Goal: Task Accomplishment & Management: Manage account settings

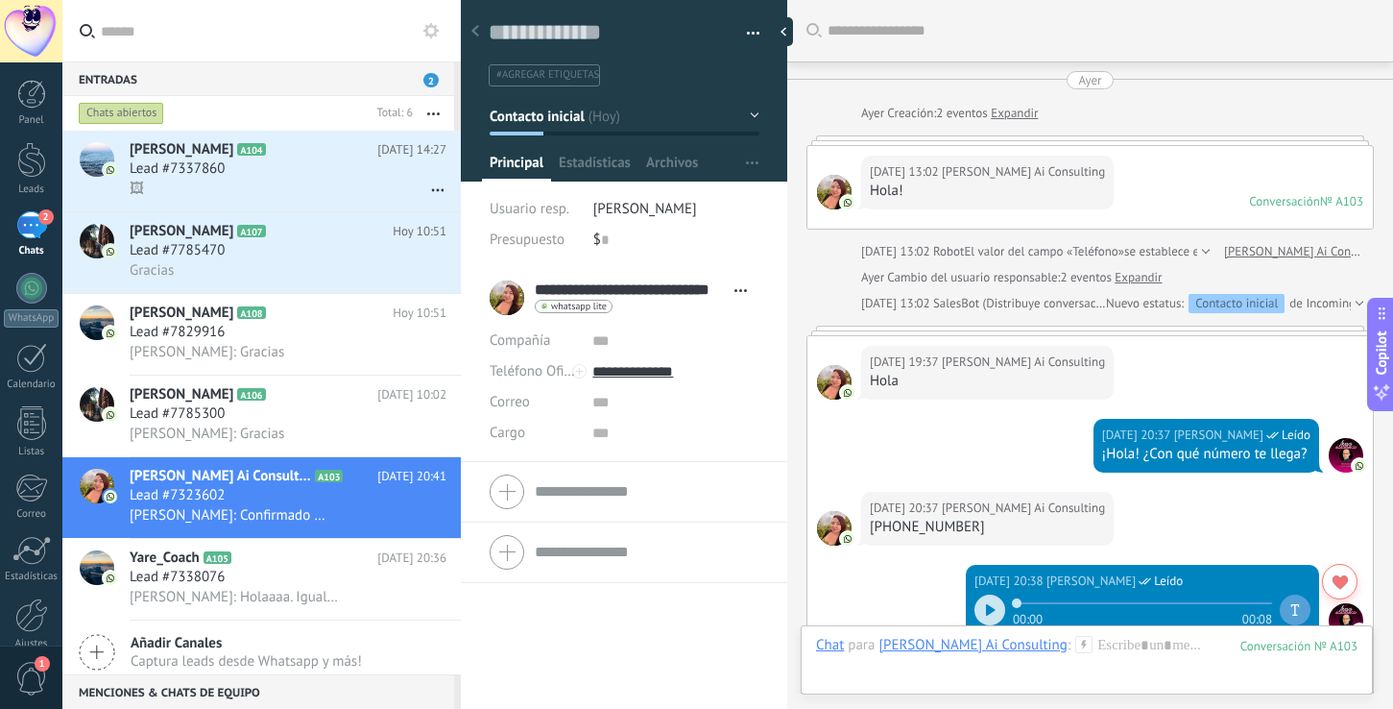
scroll to position [29, 0]
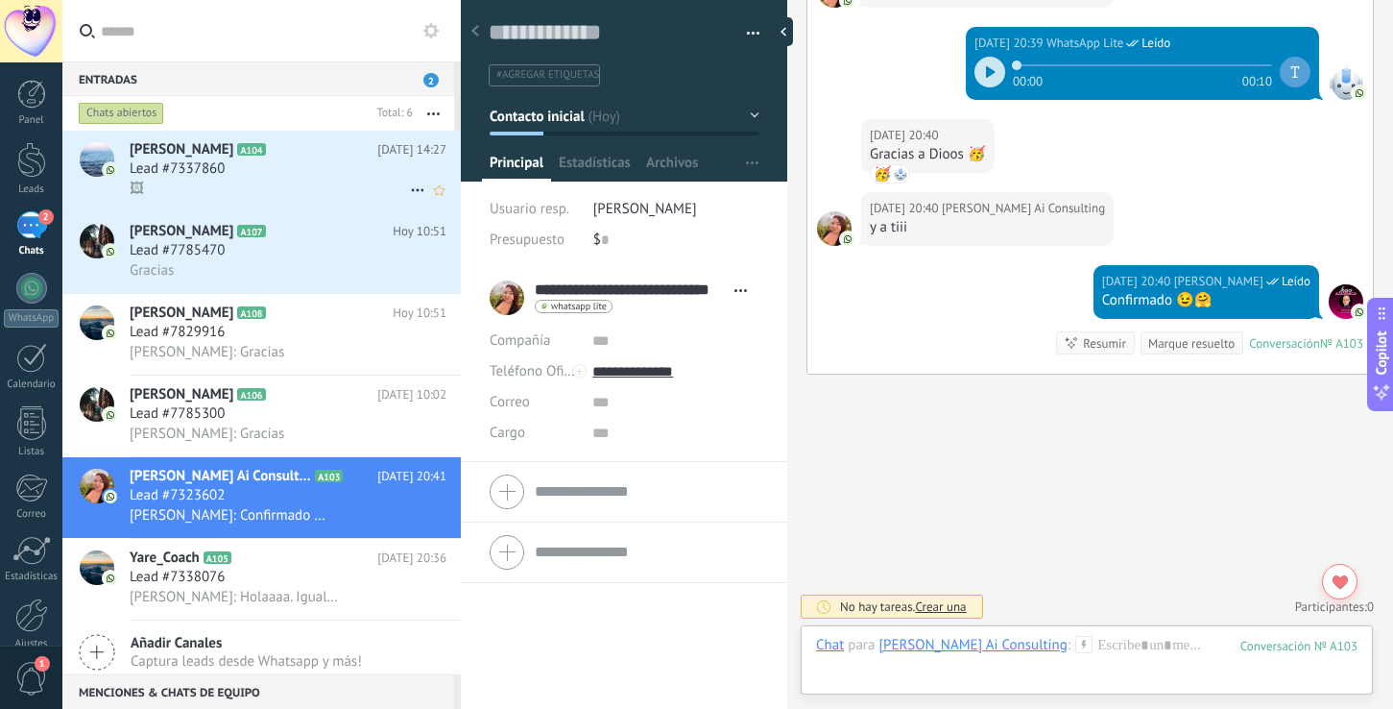
click at [263, 175] on div "Lead #7337860" at bounding box center [288, 168] width 317 height 19
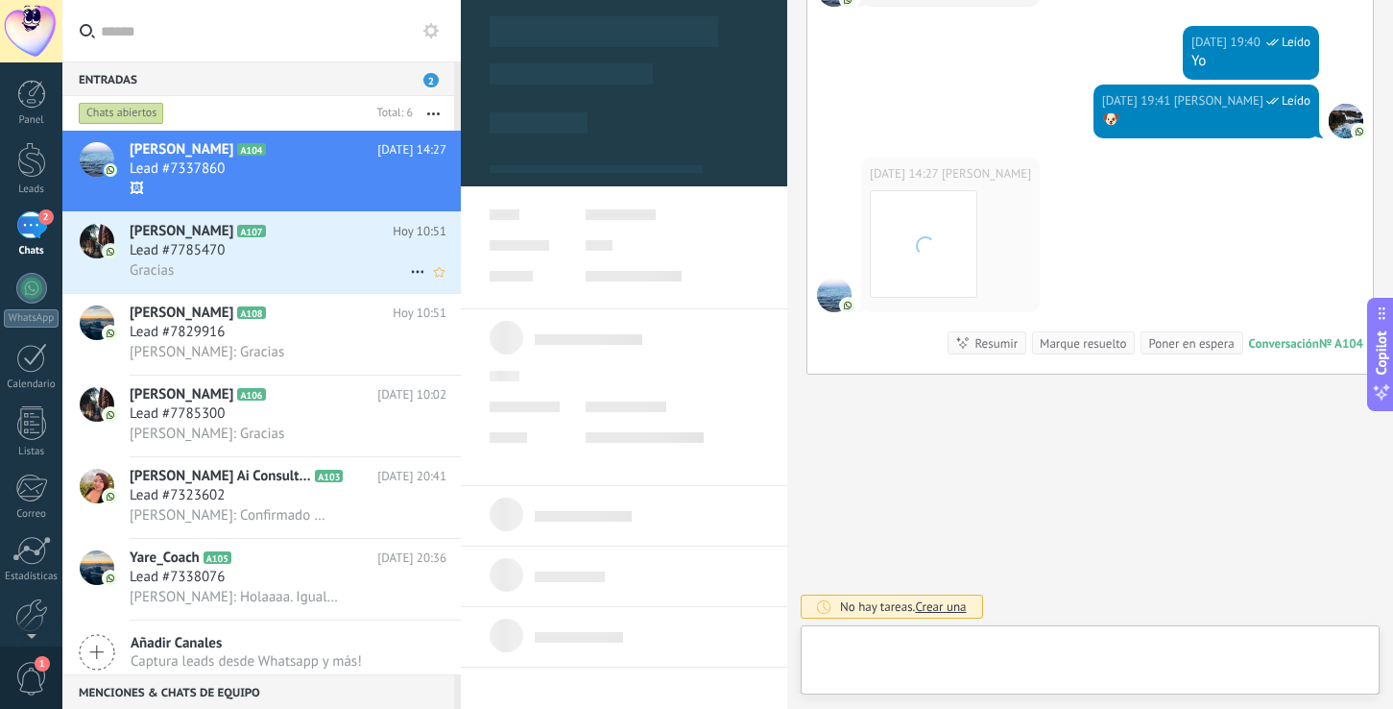
scroll to position [29, 0]
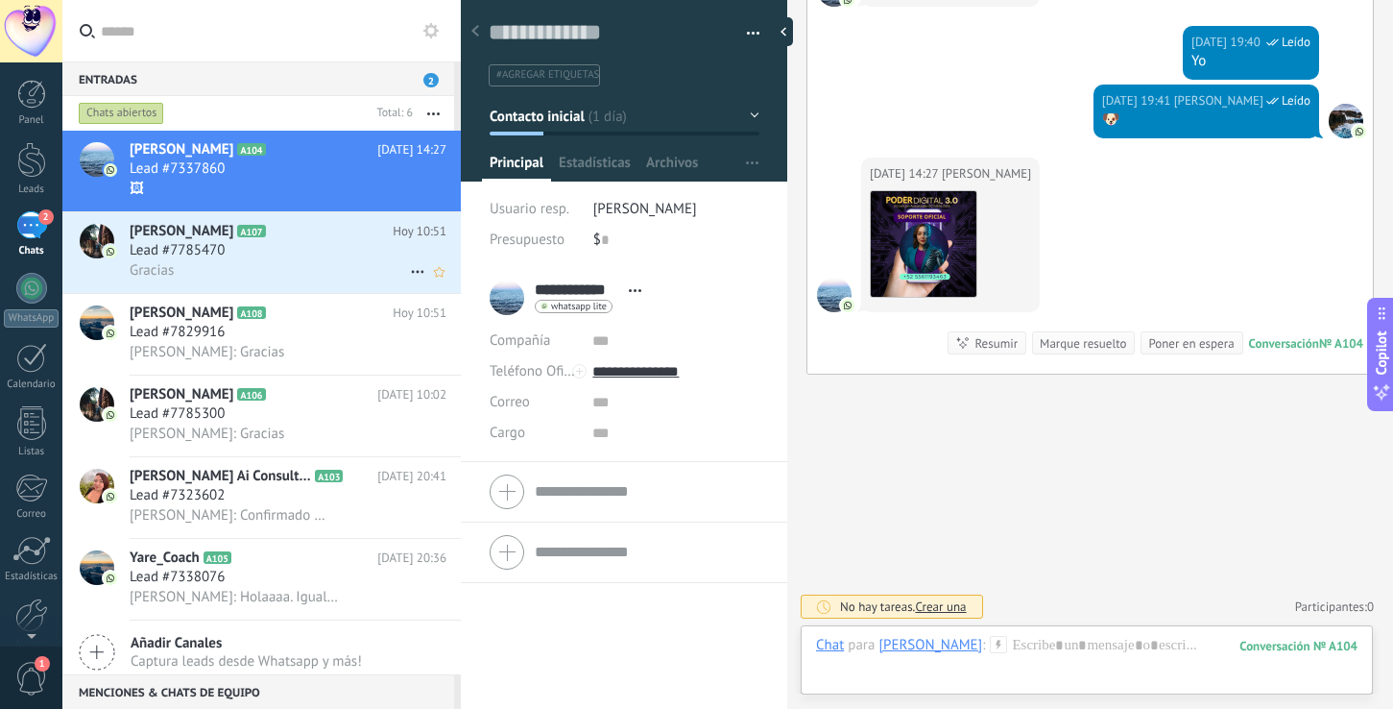
click at [259, 245] on div "Lead #7785470" at bounding box center [288, 250] width 317 height 19
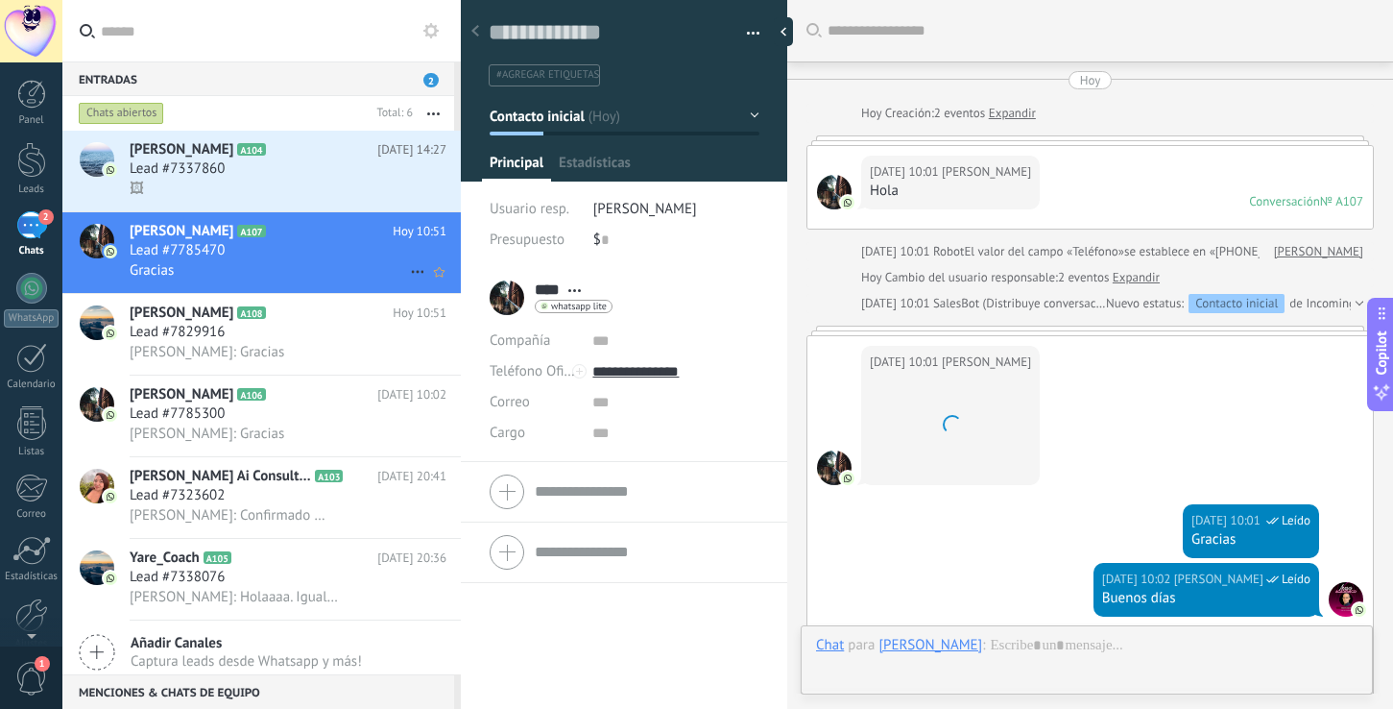
scroll to position [543, 0]
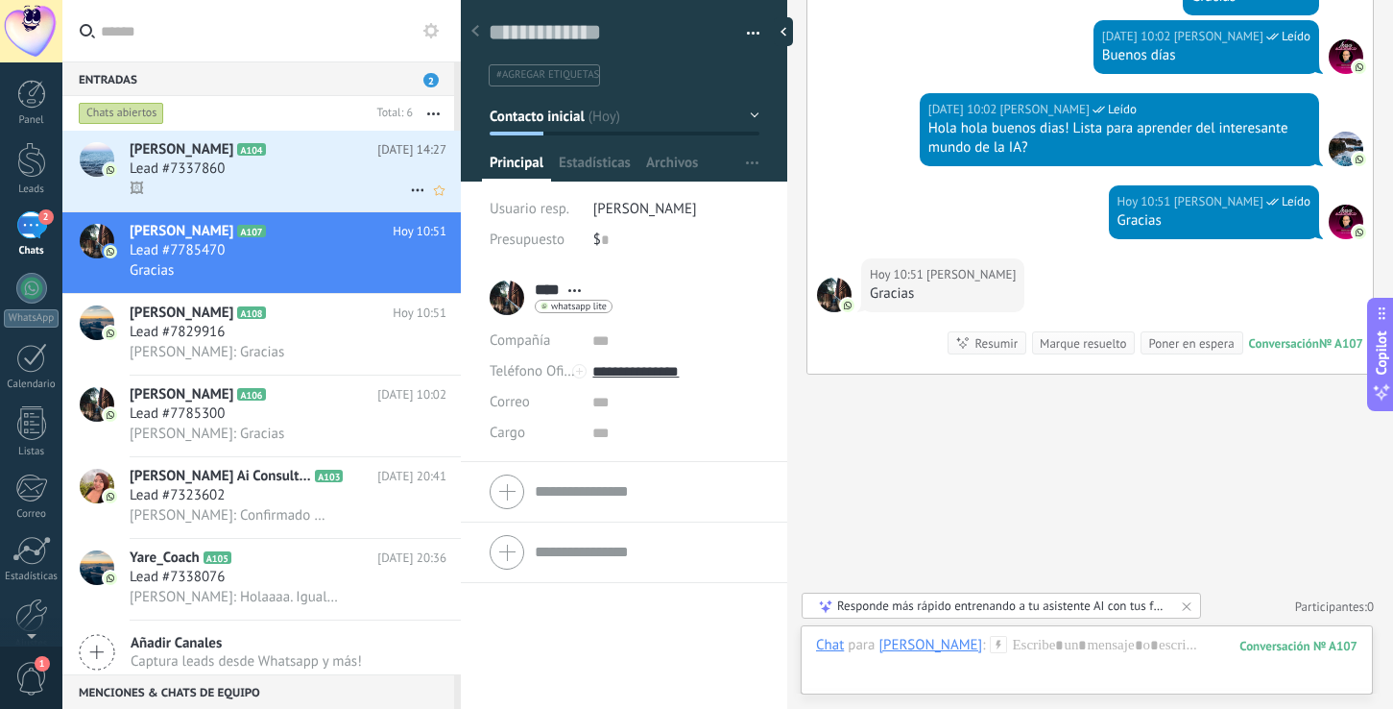
click at [259, 181] on div "🖼" at bounding box center [288, 189] width 317 height 20
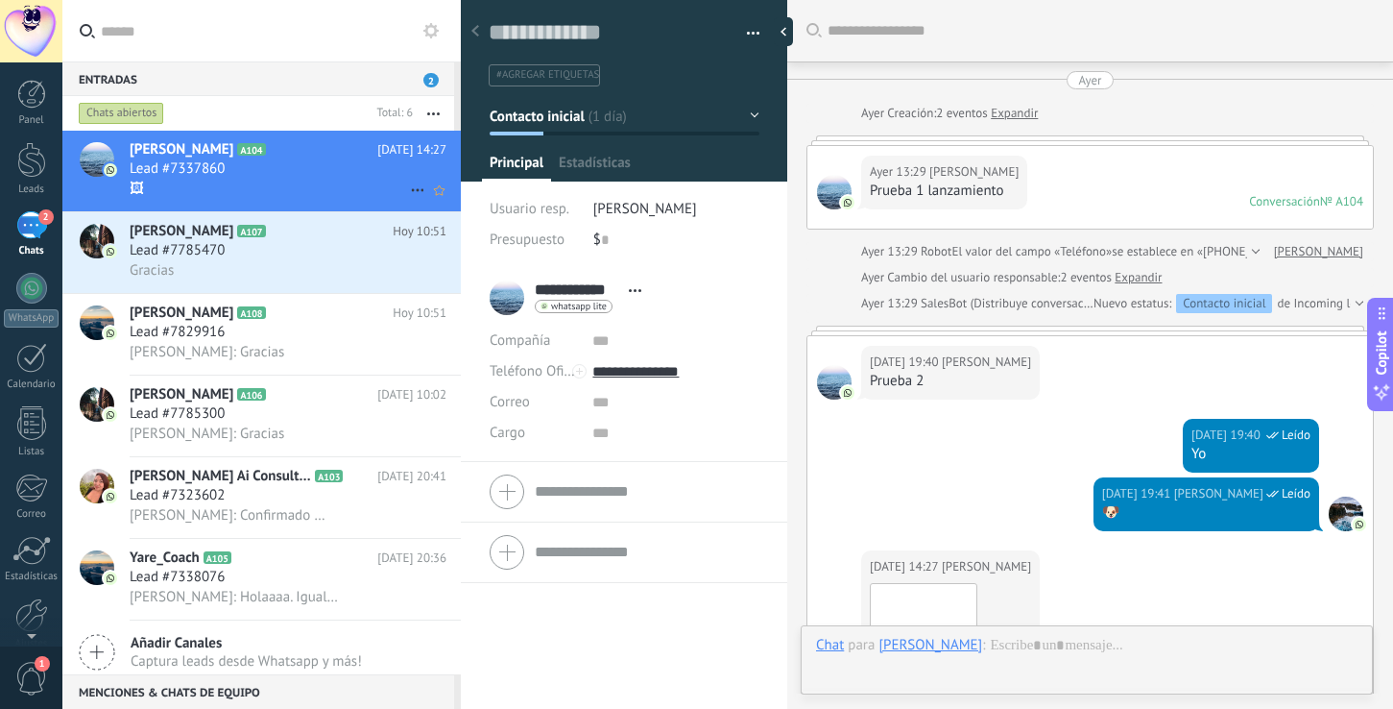
scroll to position [393, 0]
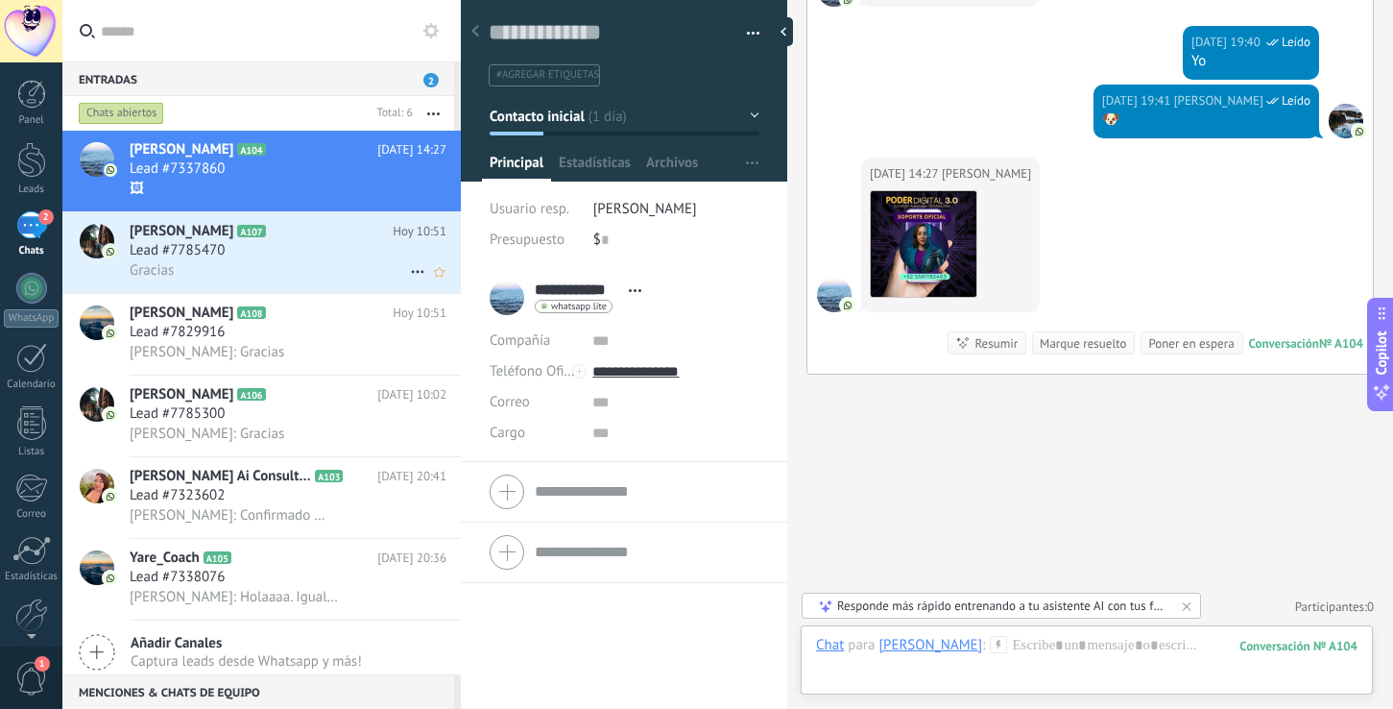
click at [284, 250] on div "Lead #7785470" at bounding box center [288, 250] width 317 height 19
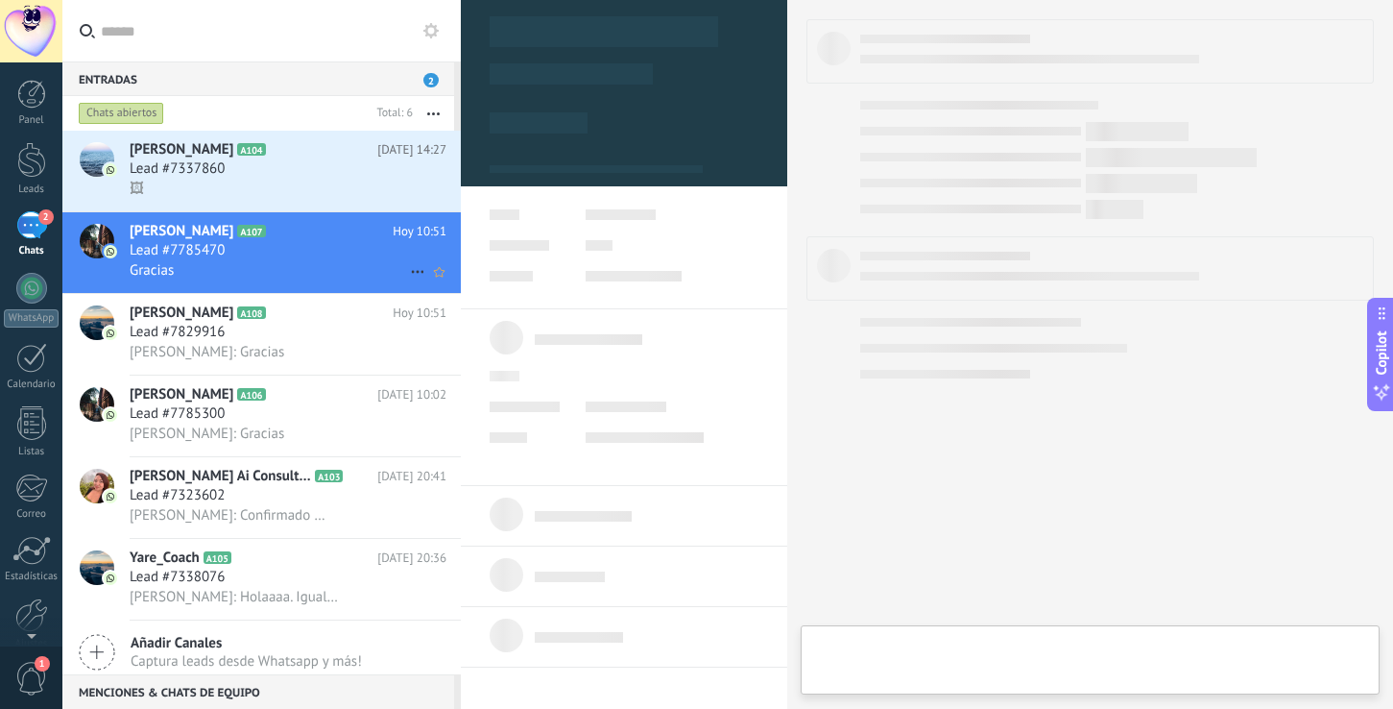
type textarea "**********"
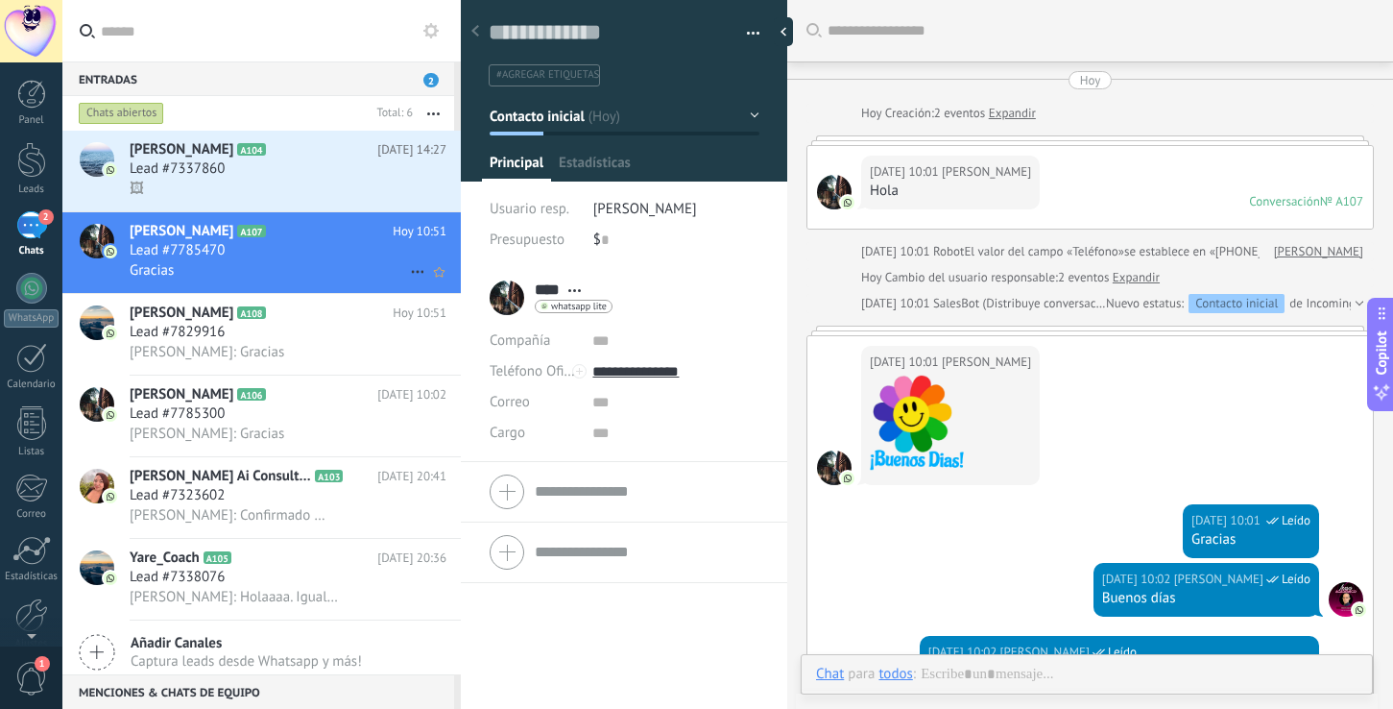
scroll to position [503, 0]
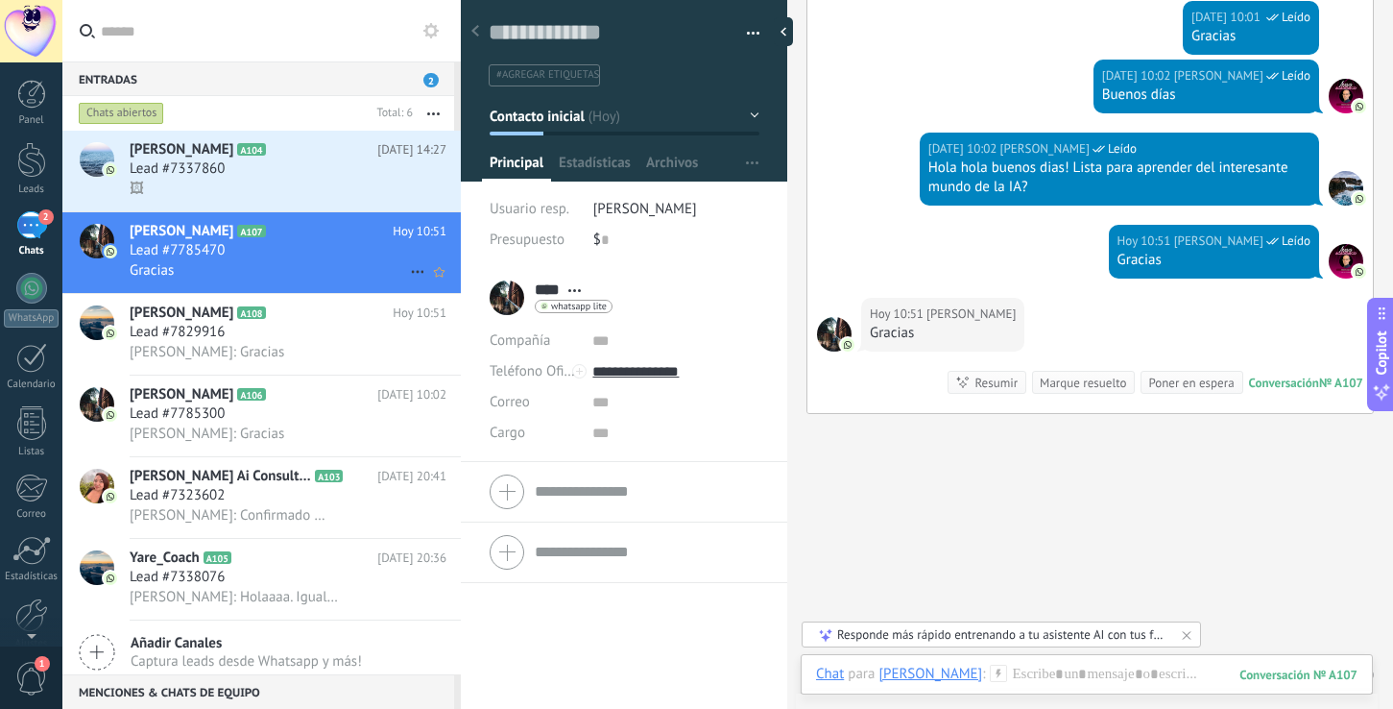
click at [407, 274] on icon at bounding box center [417, 271] width 23 height 23
click at [341, 262] on div at bounding box center [696, 354] width 1393 height 709
click at [28, 415] on div at bounding box center [31, 423] width 29 height 34
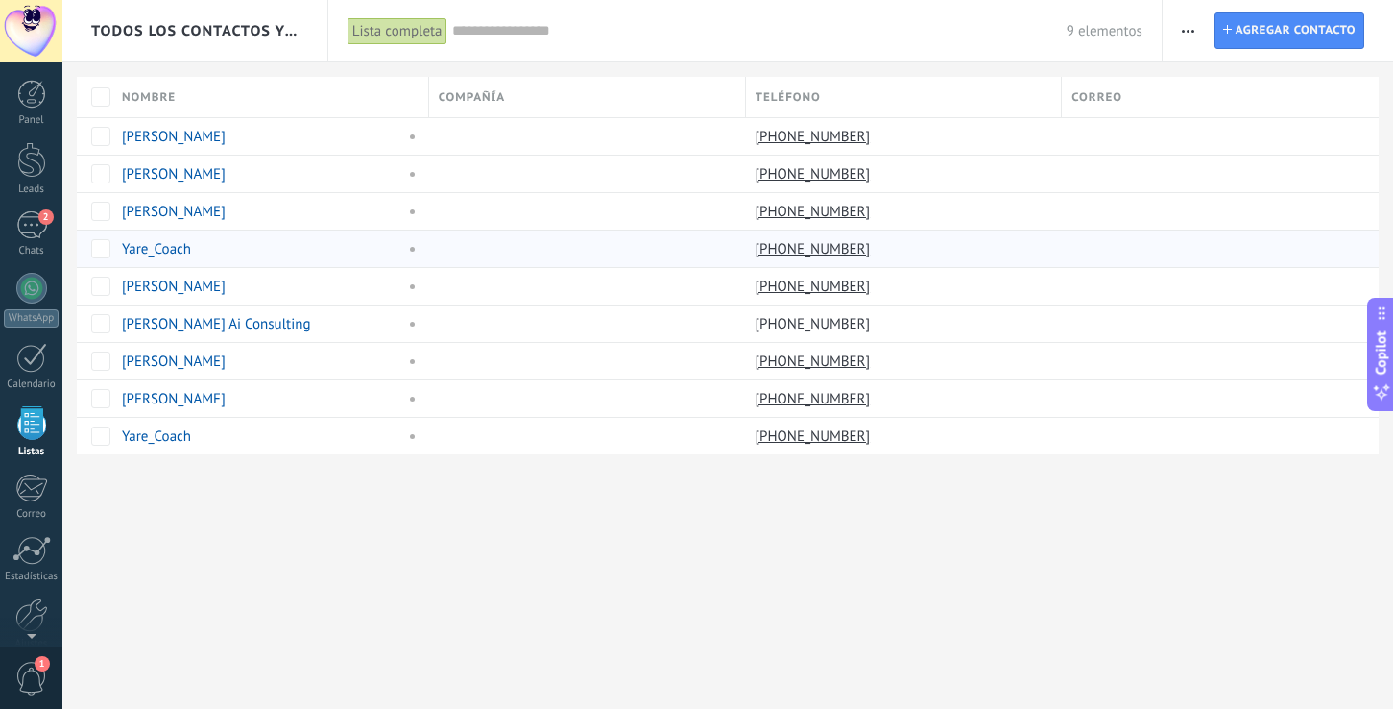
scroll to position [50, 0]
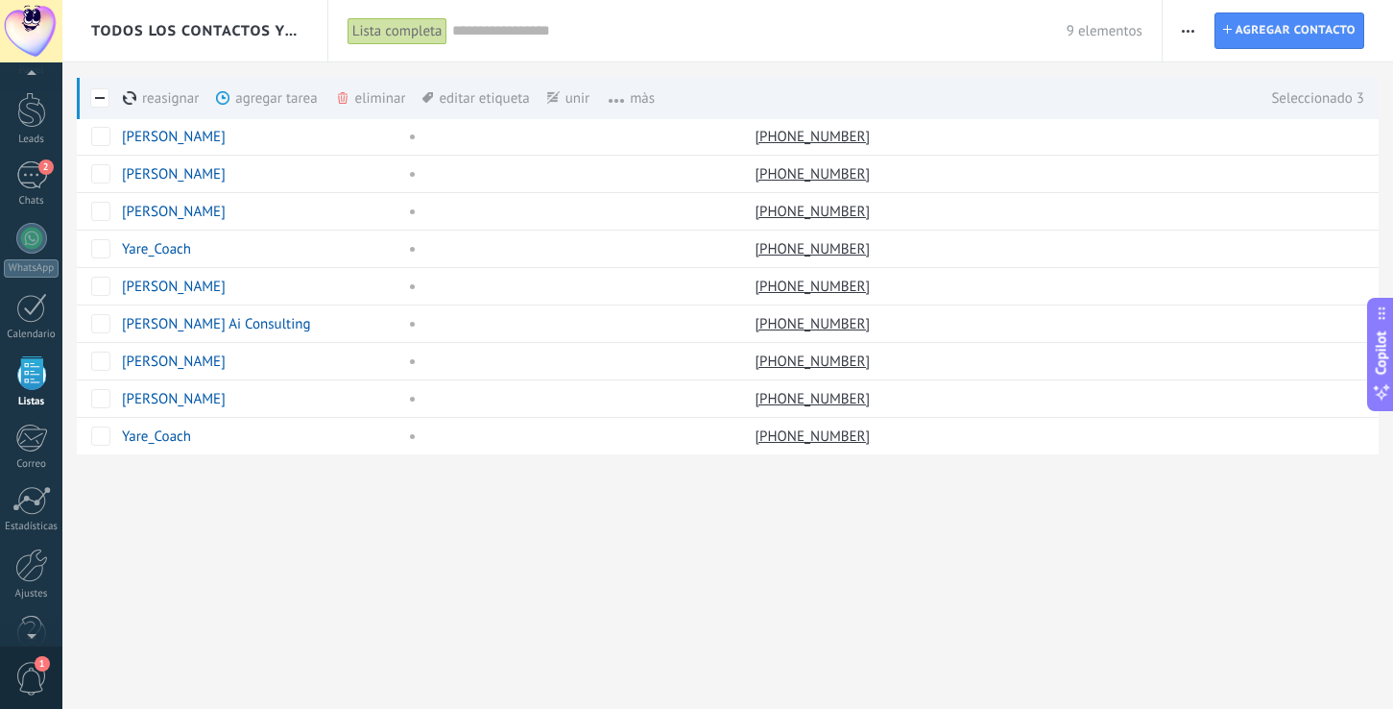
click at [370, 98] on div "eliminar màs" at bounding box center [403, 98] width 136 height 42
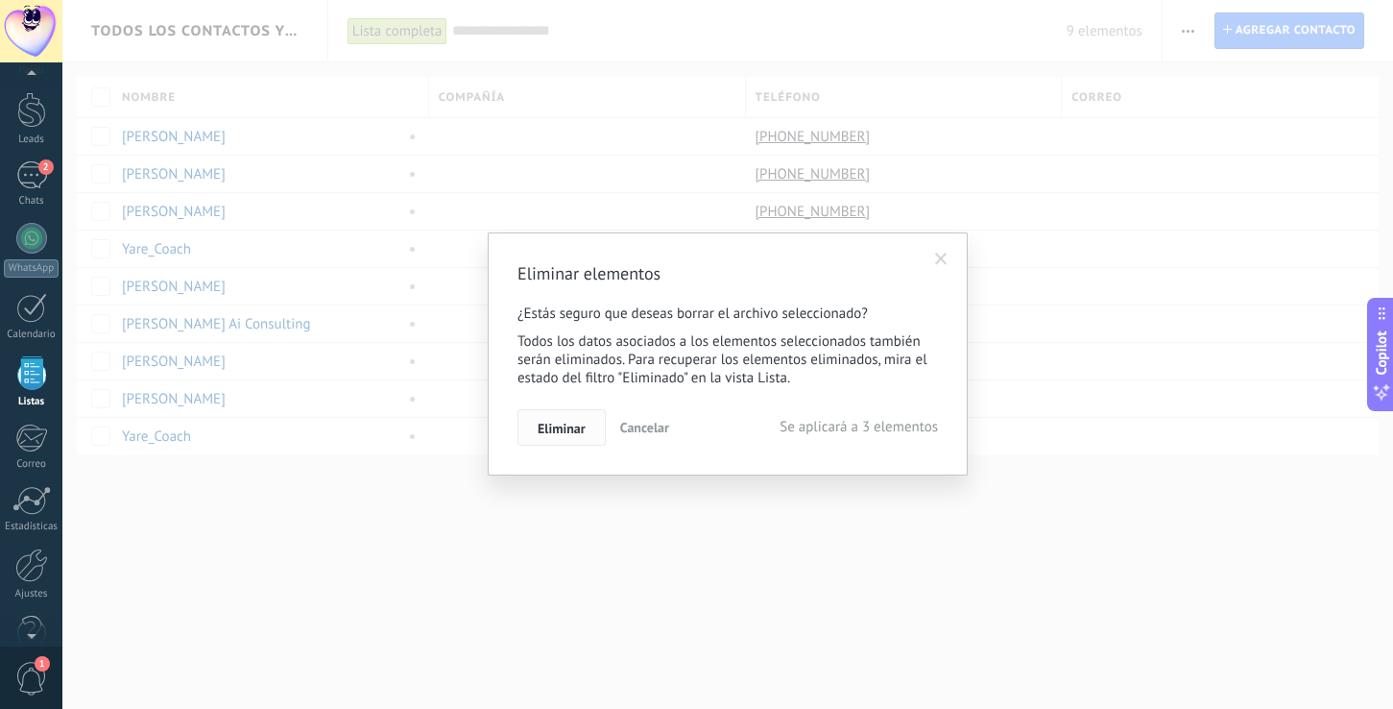
click at [562, 434] on span "Eliminar" at bounding box center [562, 428] width 48 height 13
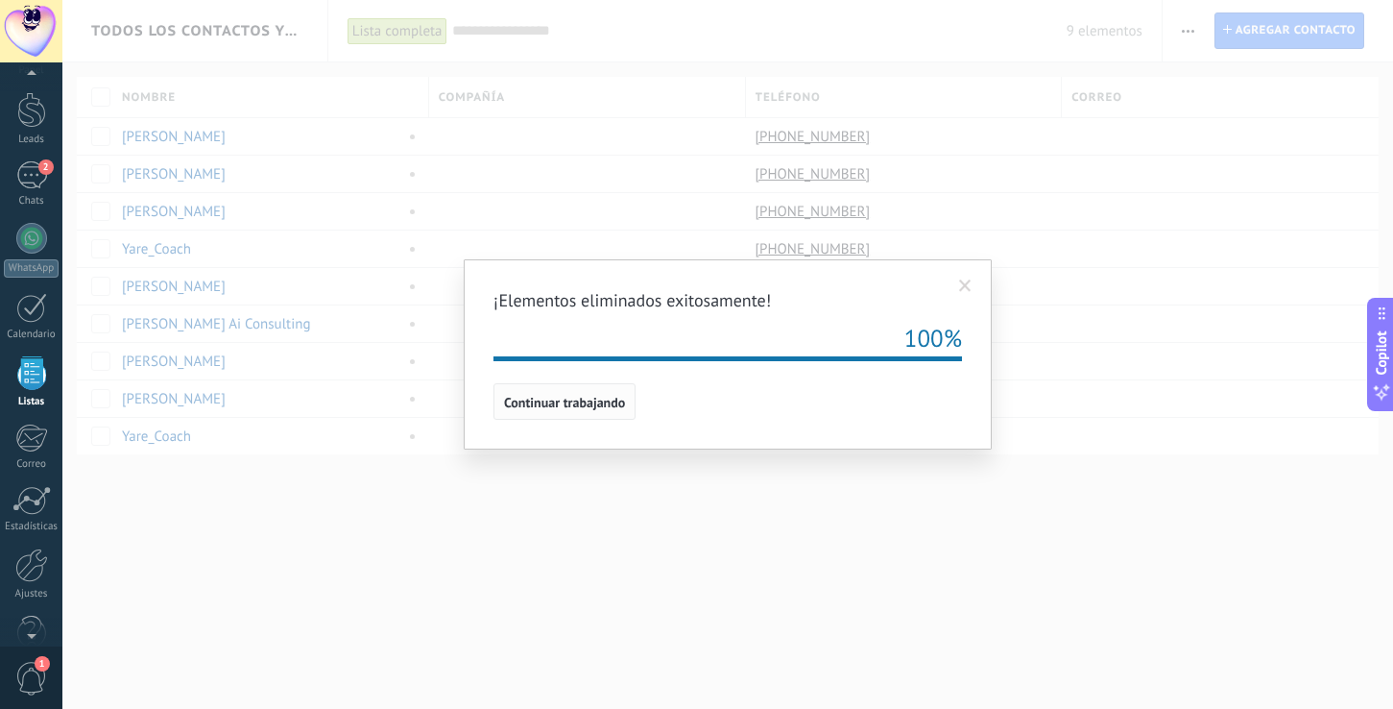
click at [560, 406] on span "Continuar trabajando" at bounding box center [564, 402] width 121 height 13
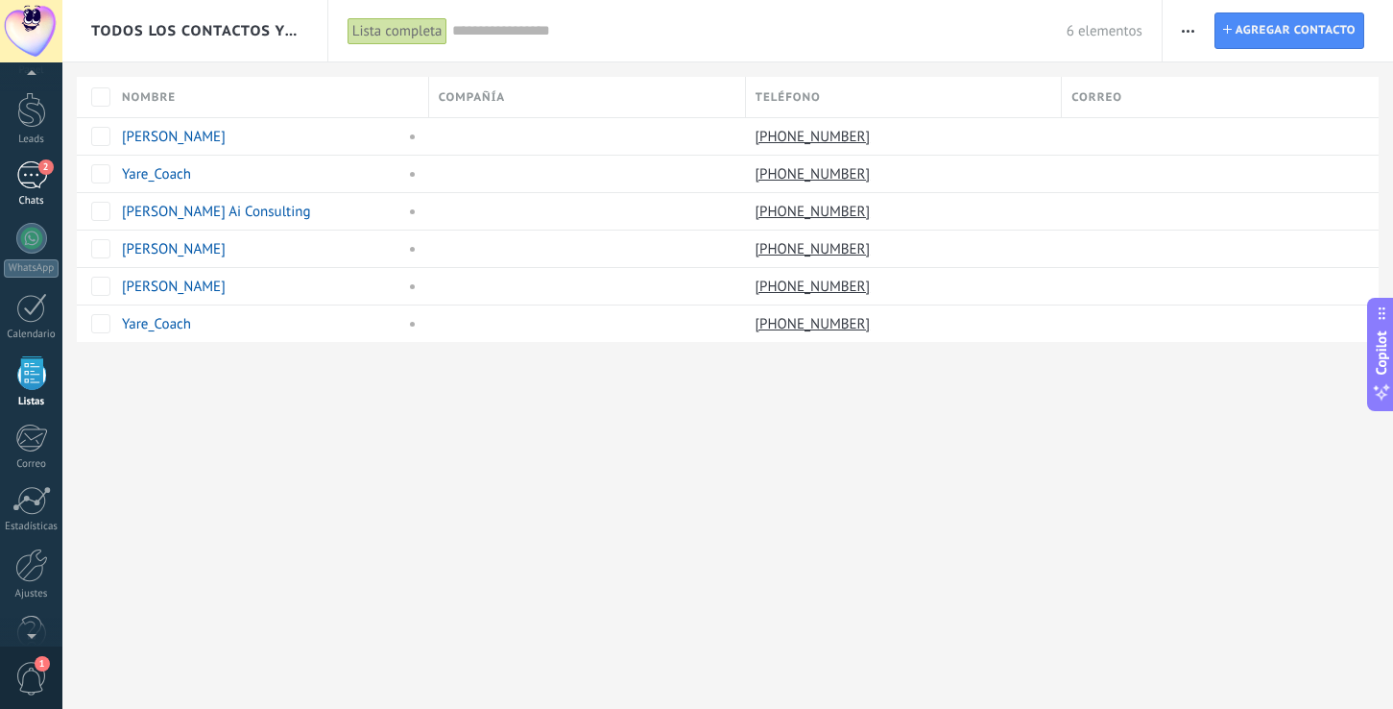
click at [41, 170] on span "2" at bounding box center [45, 166] width 15 height 15
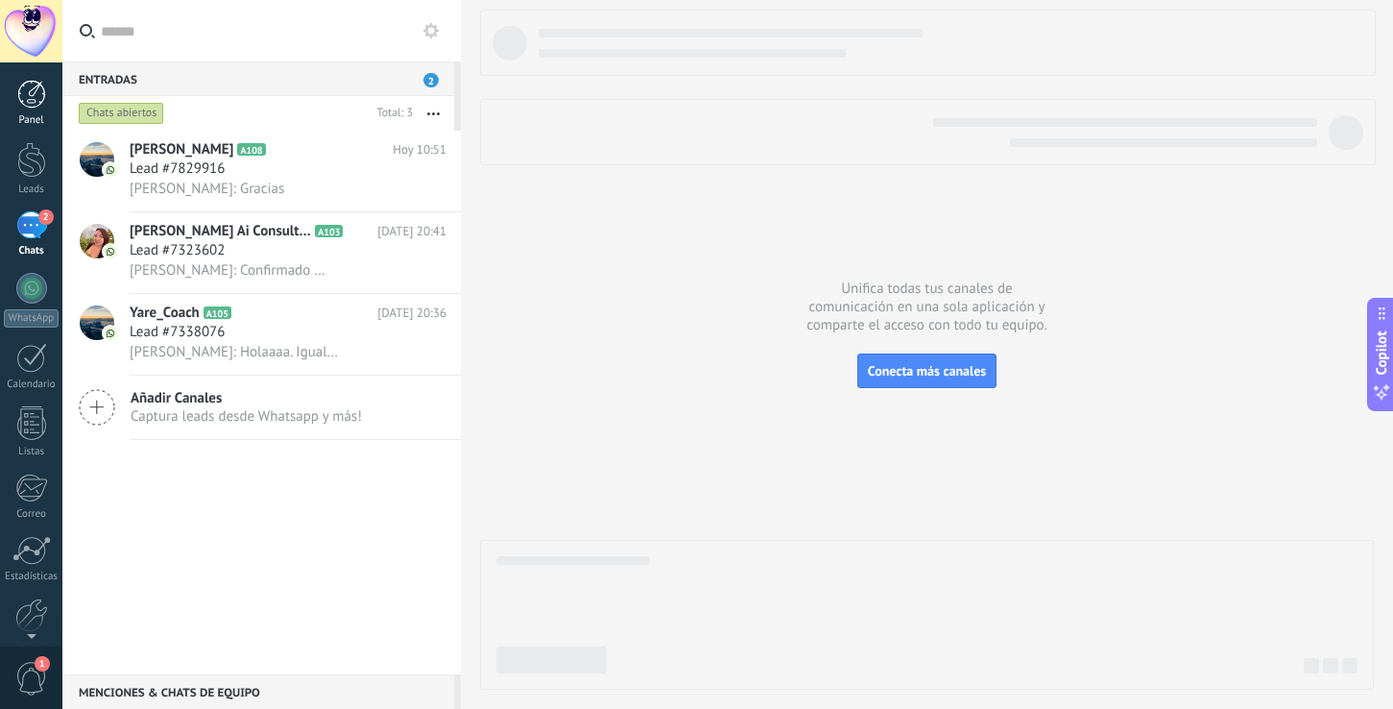
click at [26, 110] on link "Panel" at bounding box center [31, 103] width 62 height 47
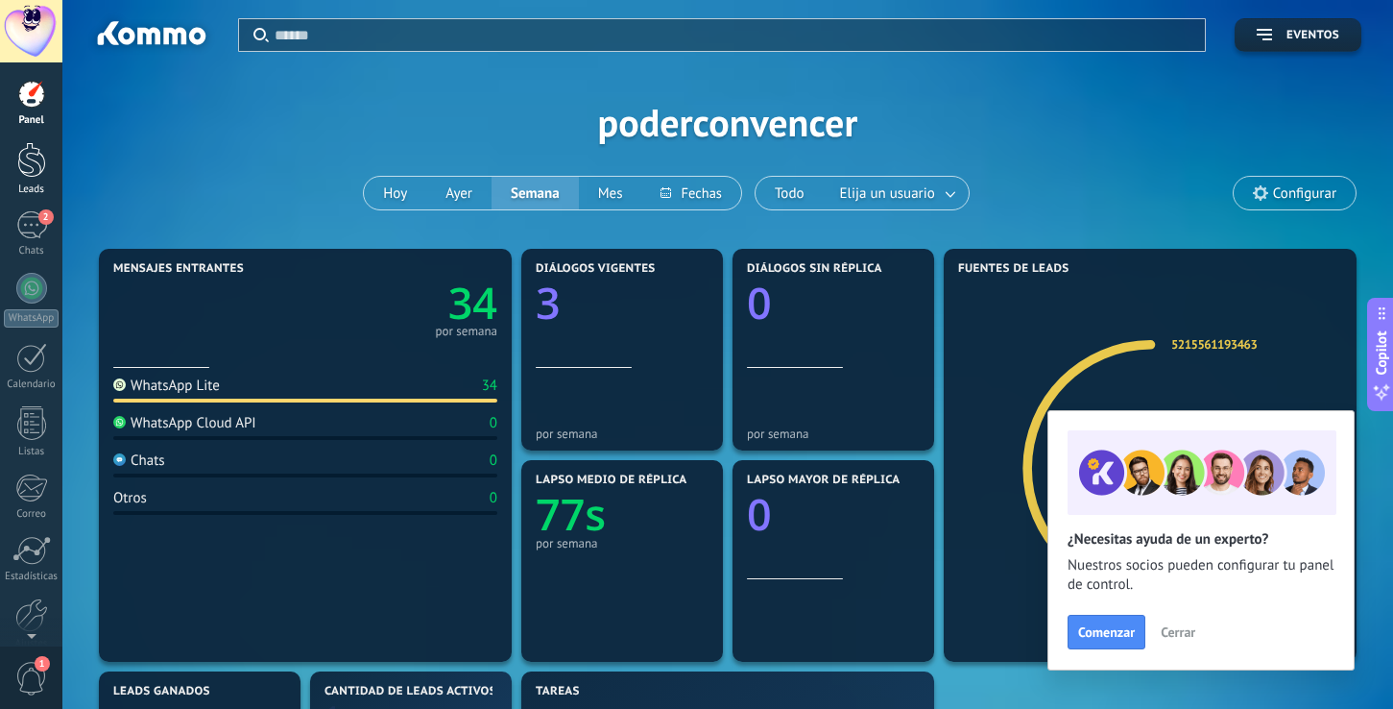
click at [26, 162] on div at bounding box center [31, 160] width 29 height 36
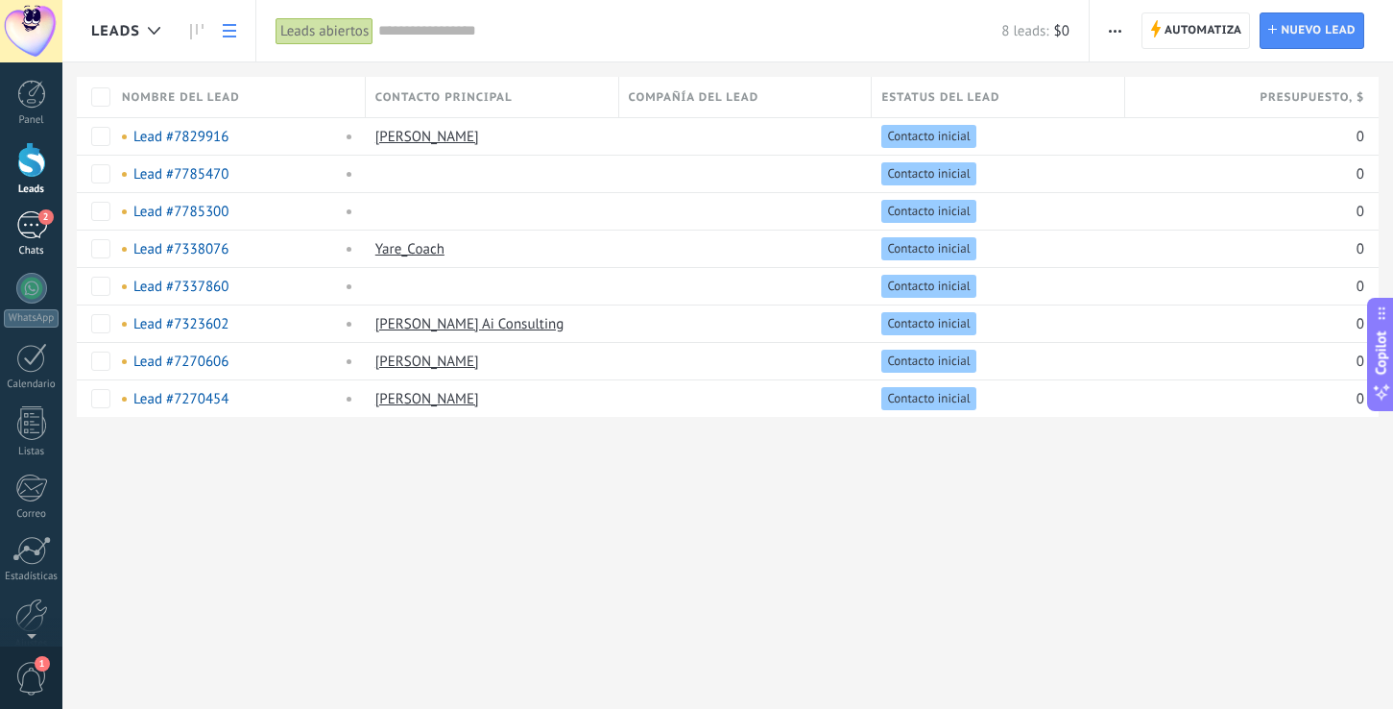
click at [43, 225] on div "2" at bounding box center [31, 225] width 31 height 28
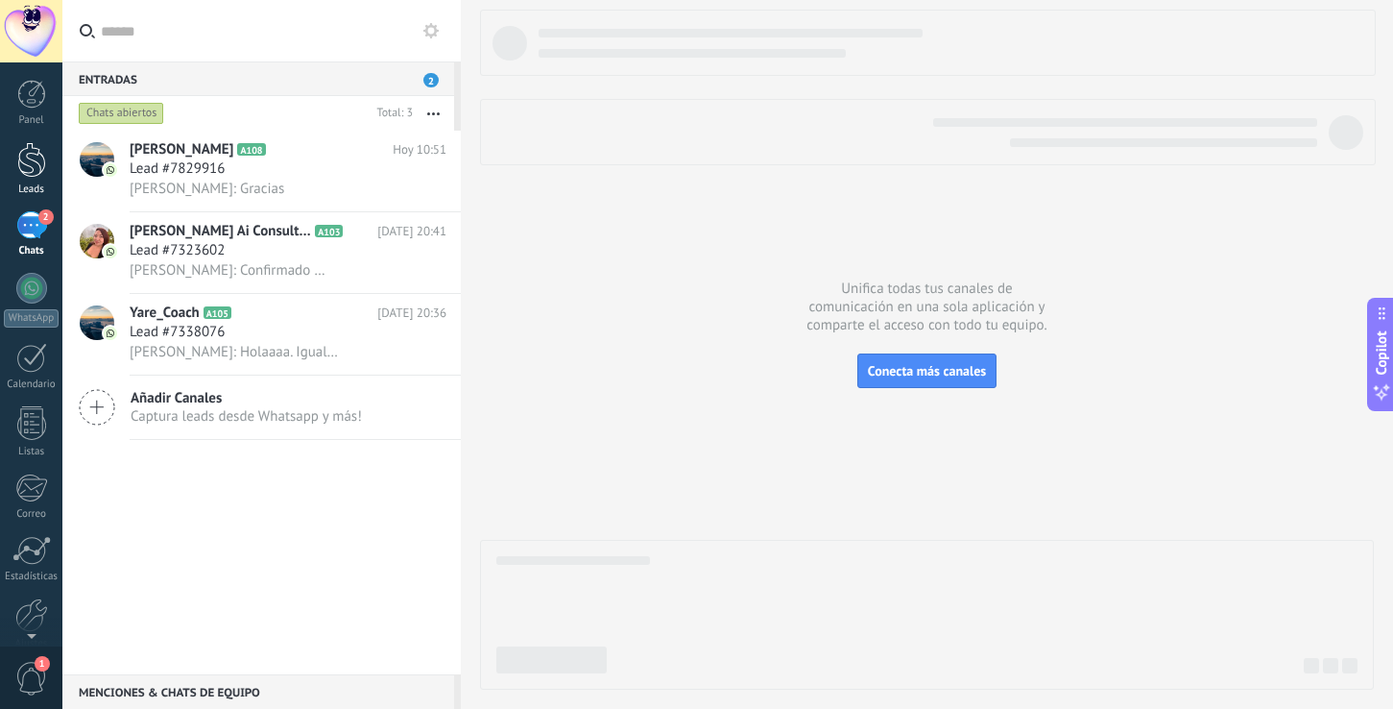
click at [28, 154] on div at bounding box center [31, 160] width 29 height 36
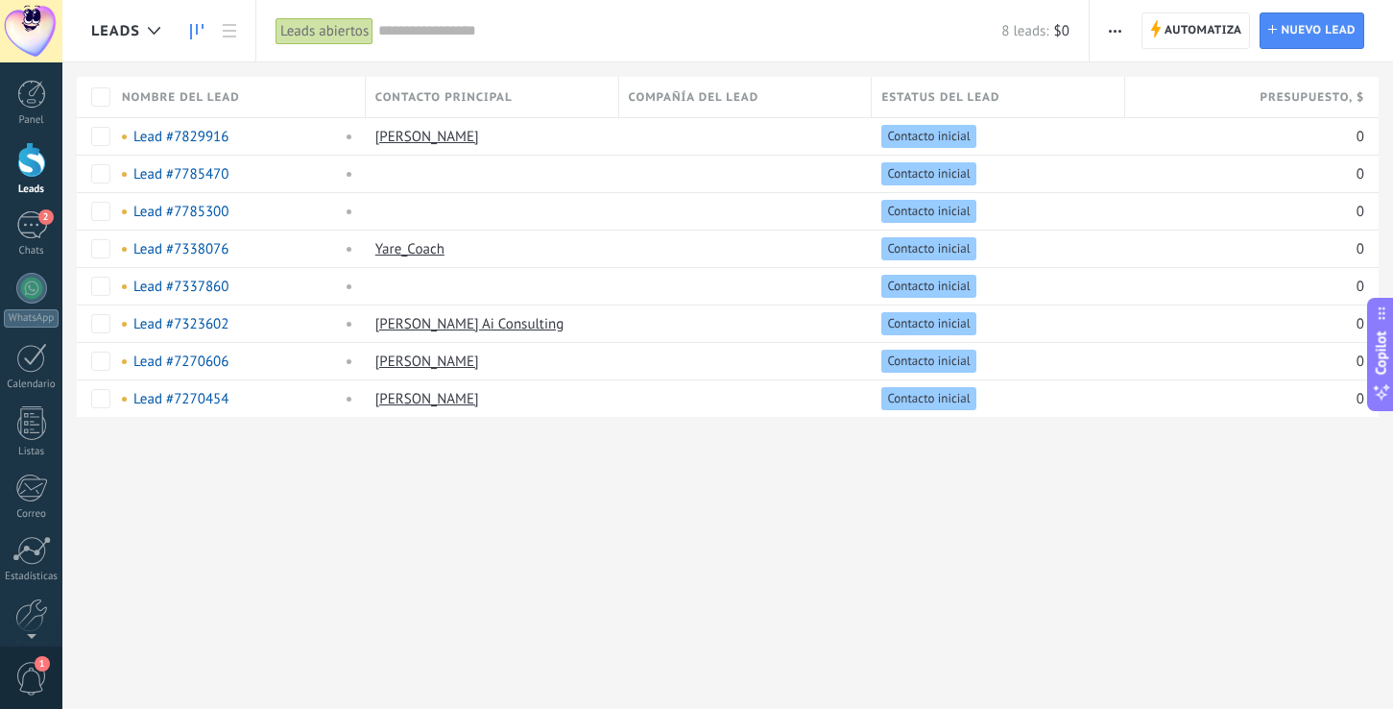
click at [190, 33] on use at bounding box center [196, 31] width 13 height 15
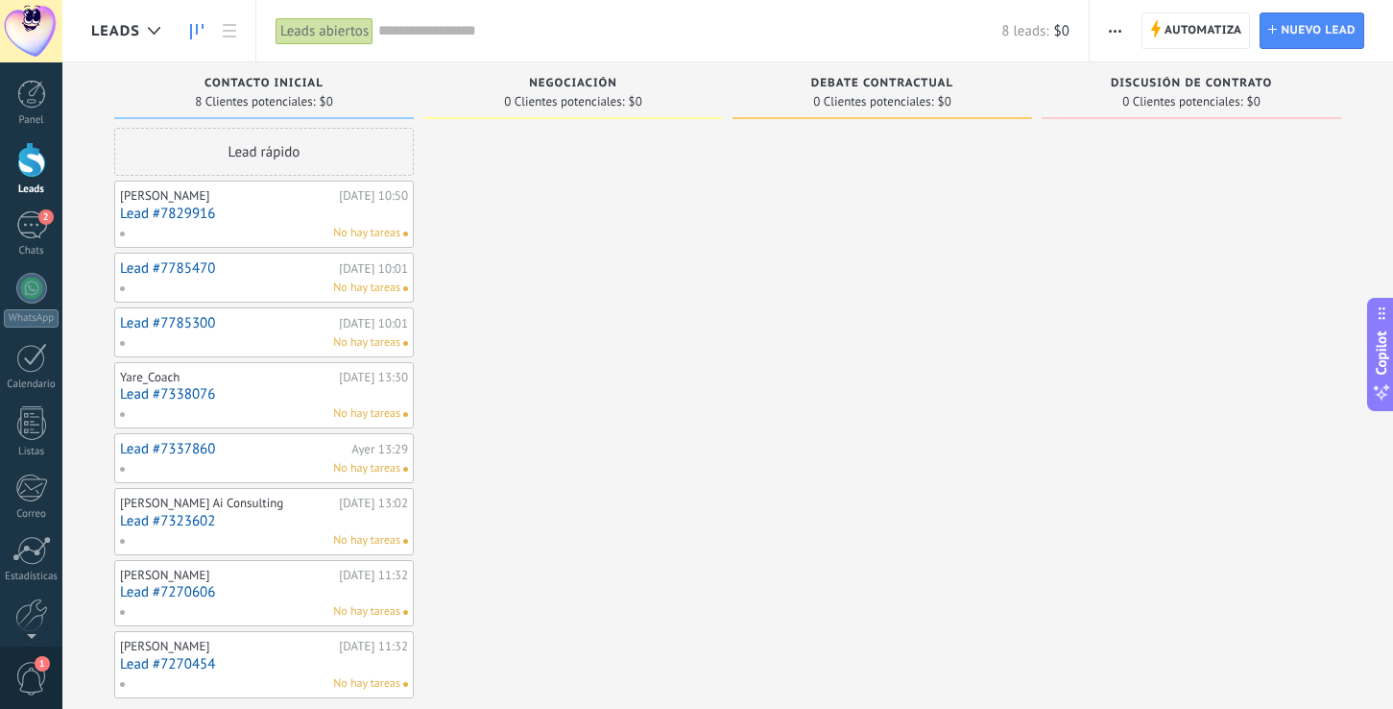
click at [306, 96] on span "8 Clientes potenciales:" at bounding box center [255, 102] width 120 height 12
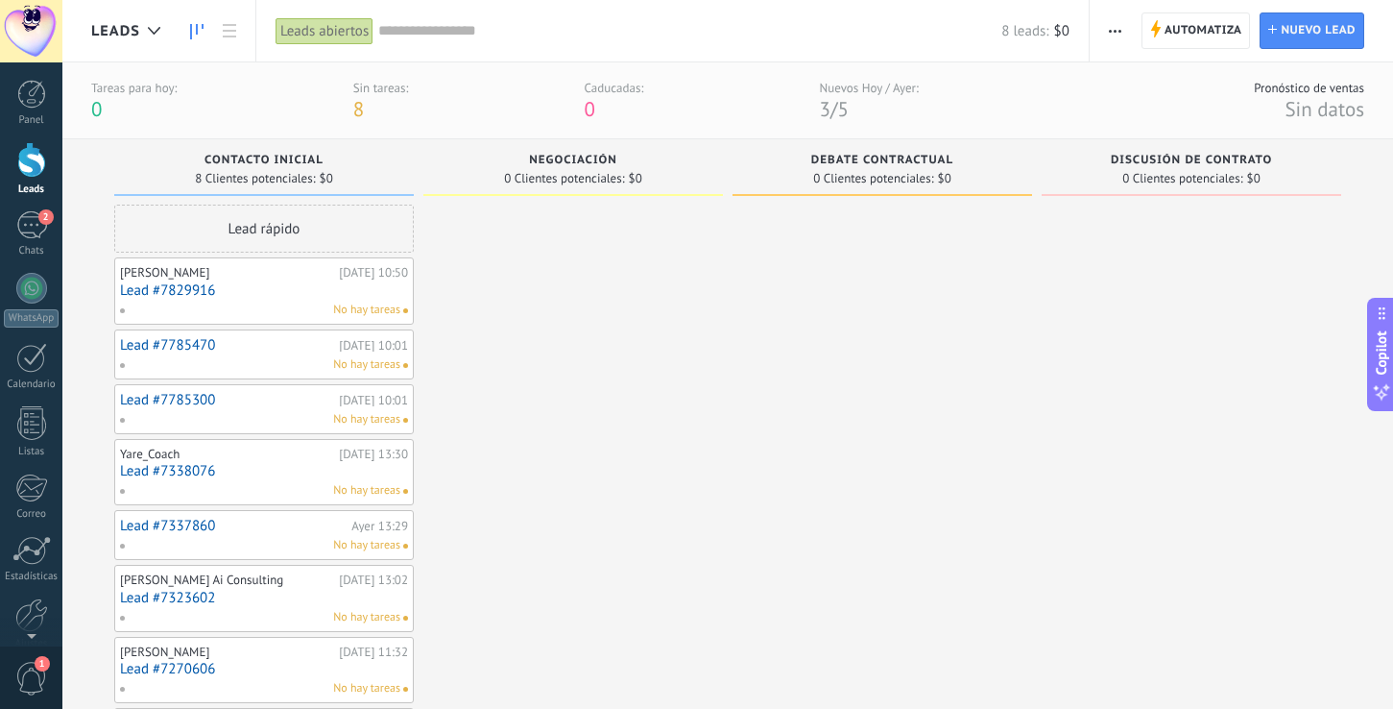
click at [192, 31] on icon at bounding box center [196, 31] width 13 height 15
click at [152, 27] on icon at bounding box center [154, 31] width 12 height 8
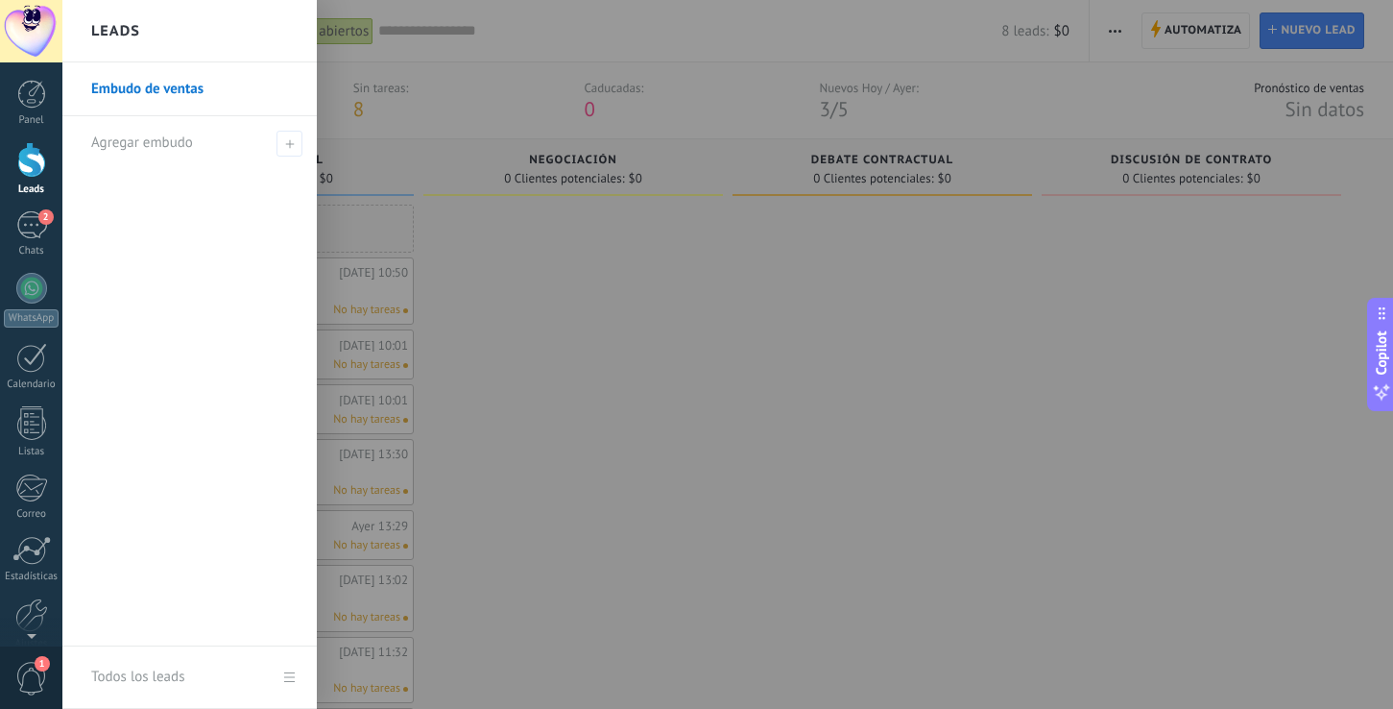
click at [146, 88] on link "Embudo de ventas" at bounding box center [194, 89] width 206 height 54
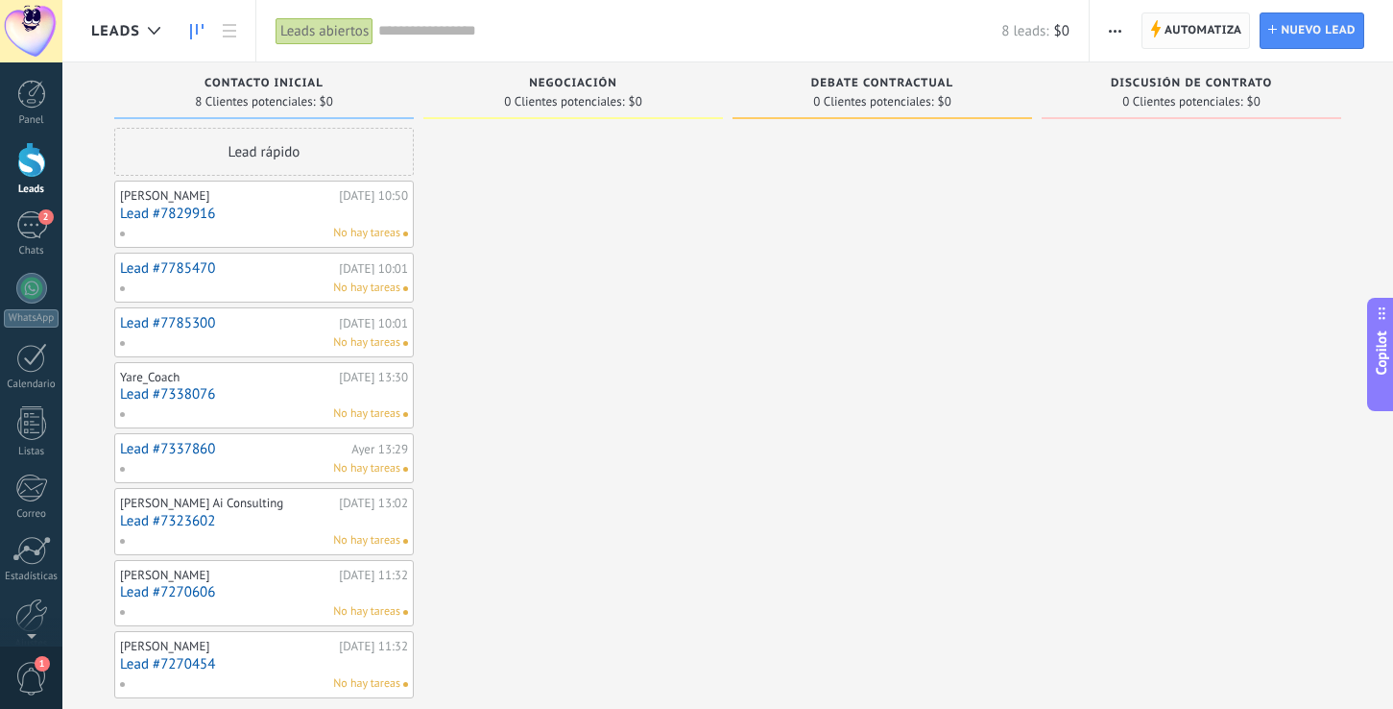
click at [1187, 29] on span "Automatiza" at bounding box center [1204, 30] width 78 height 35
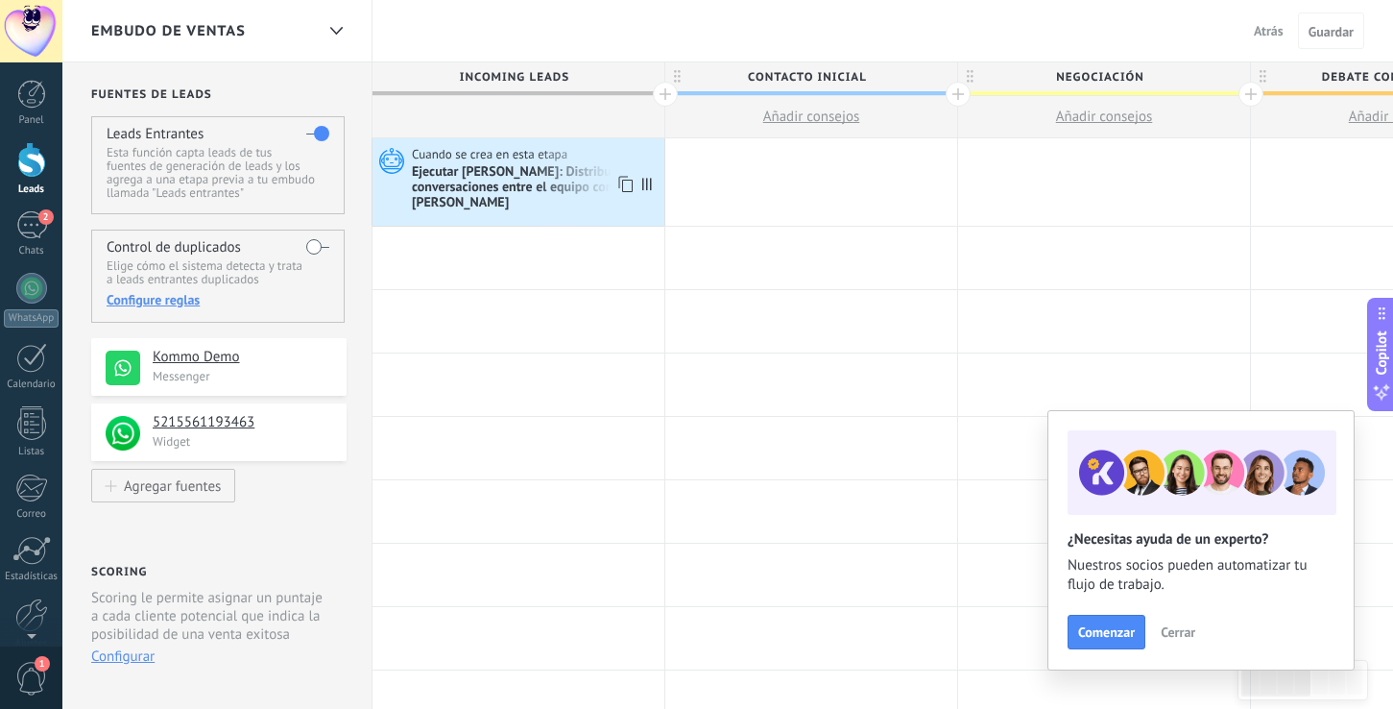
click at [509, 177] on div "Ejecutar [PERSON_NAME]: Distribuye conversaciones entre el equipo con Round [PE…" at bounding box center [536, 187] width 248 height 47
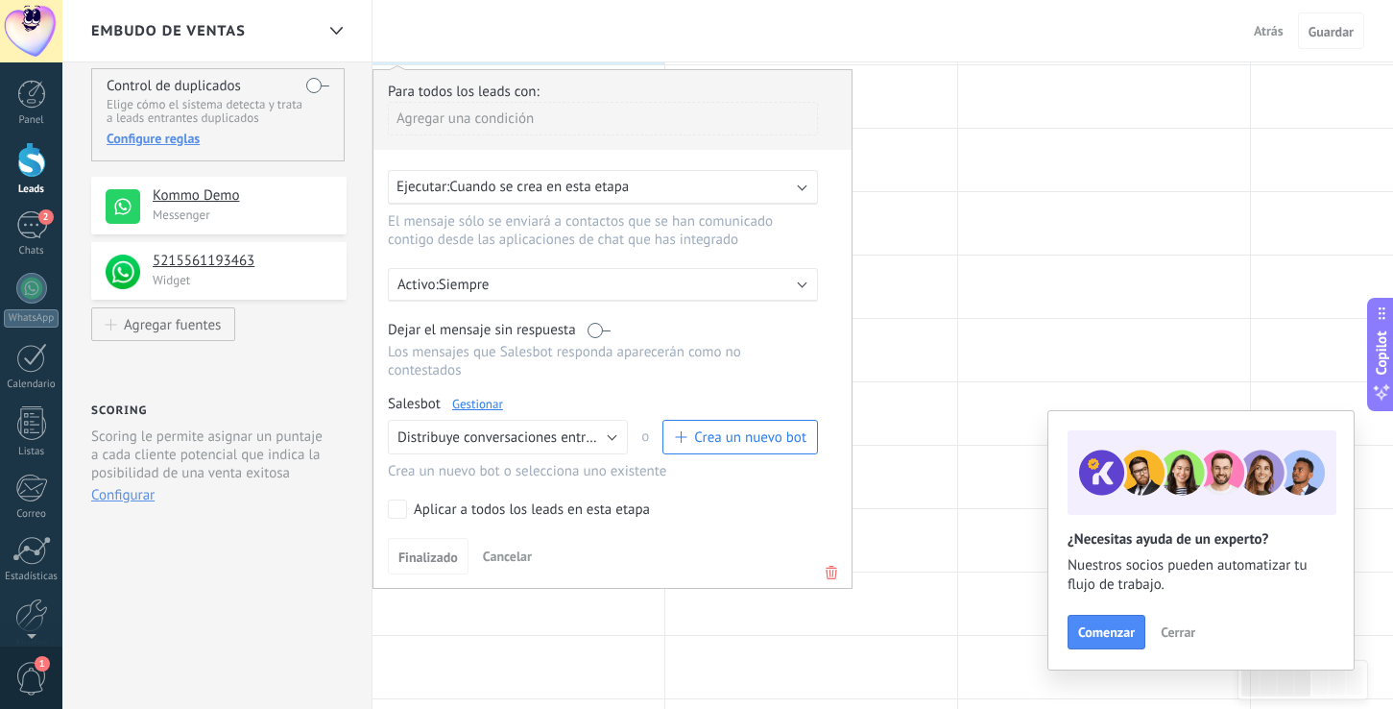
scroll to position [170, 0]
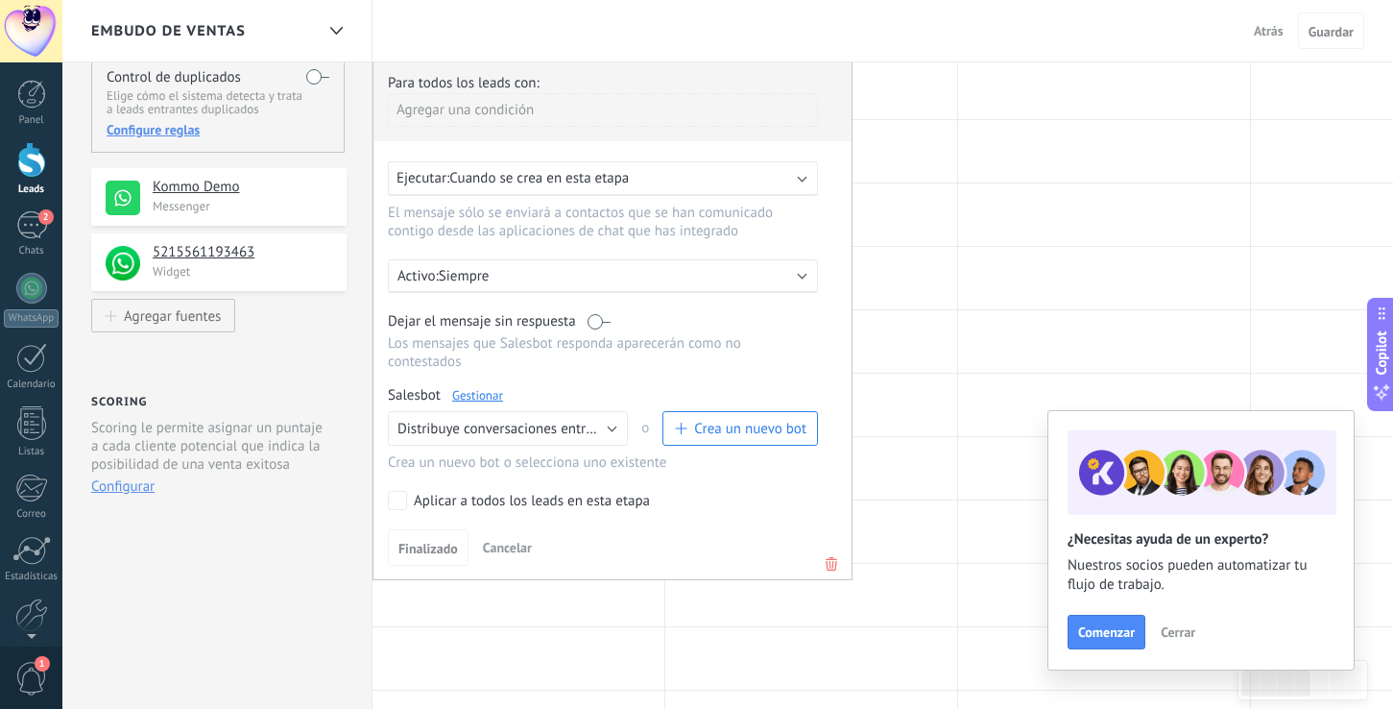
click at [486, 395] on link "Gestionar" at bounding box center [477, 395] width 51 height 16
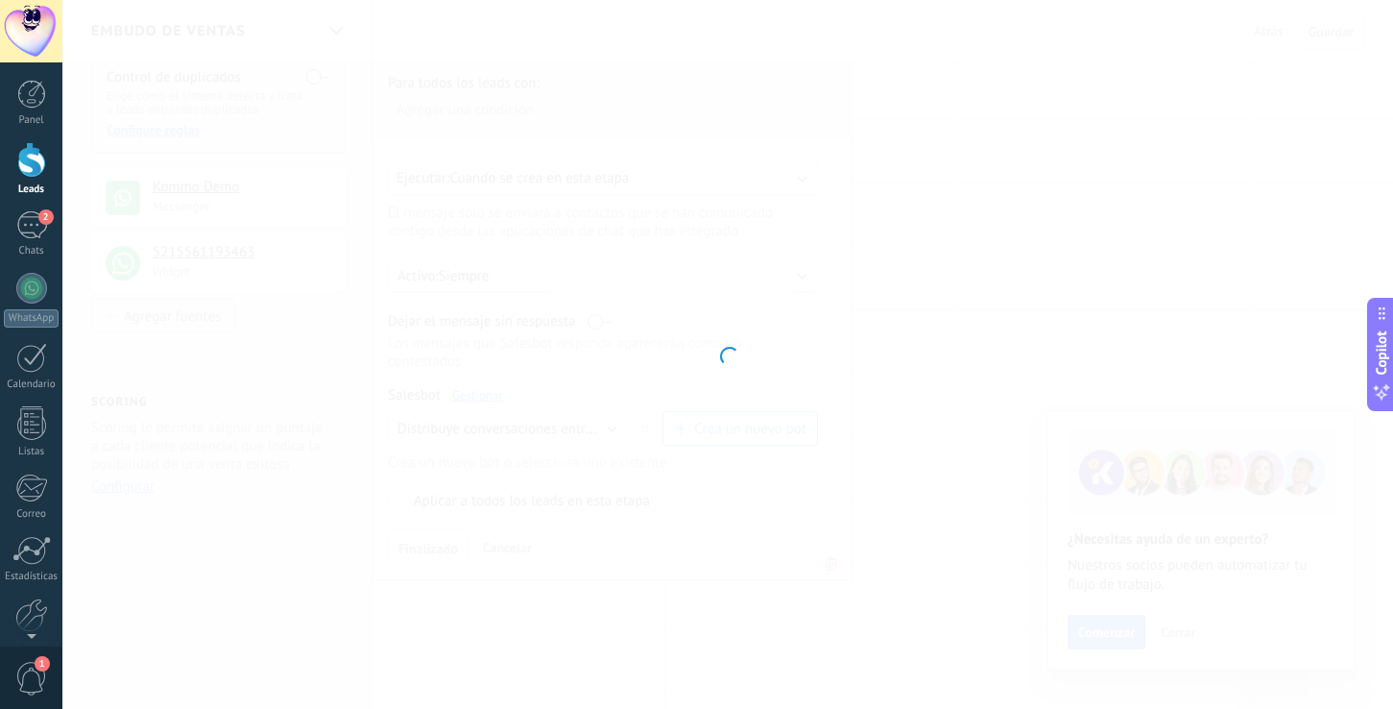
type input "**********"
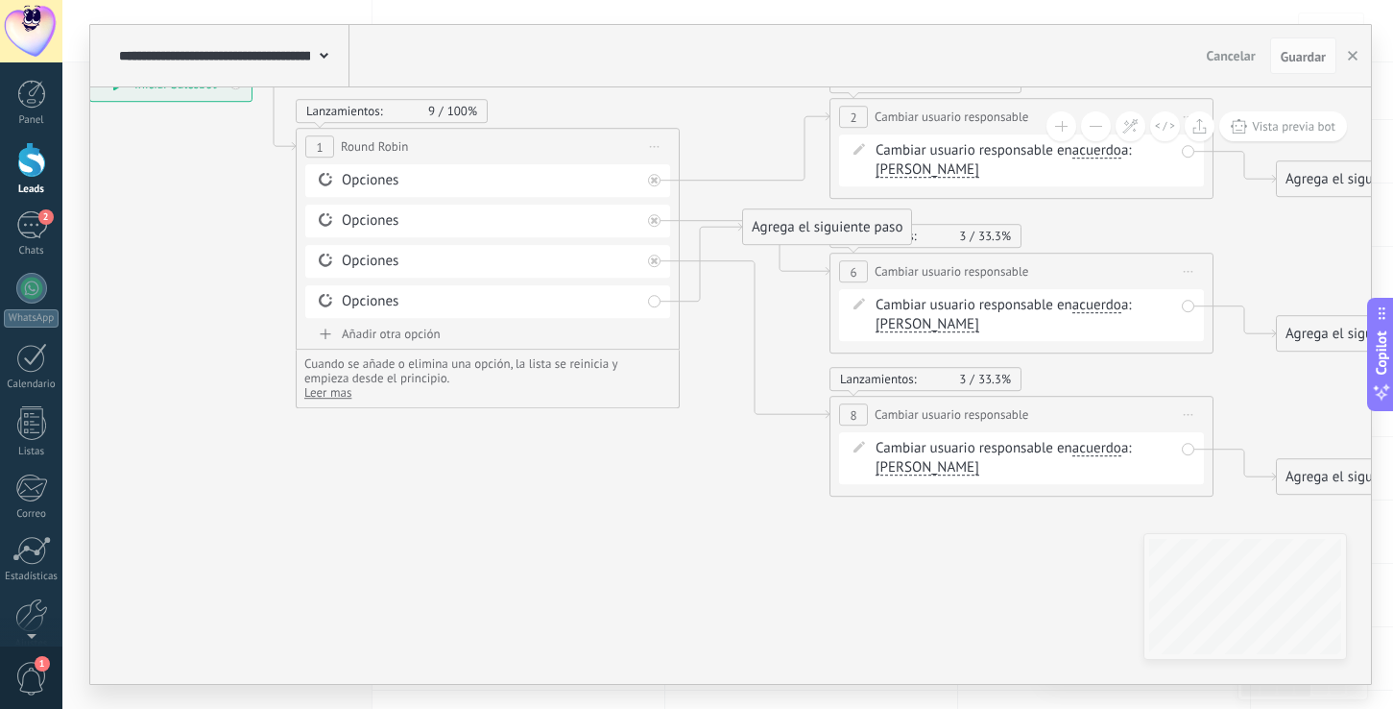
click at [930, 472] on span "[PERSON_NAME]" at bounding box center [928, 467] width 104 height 15
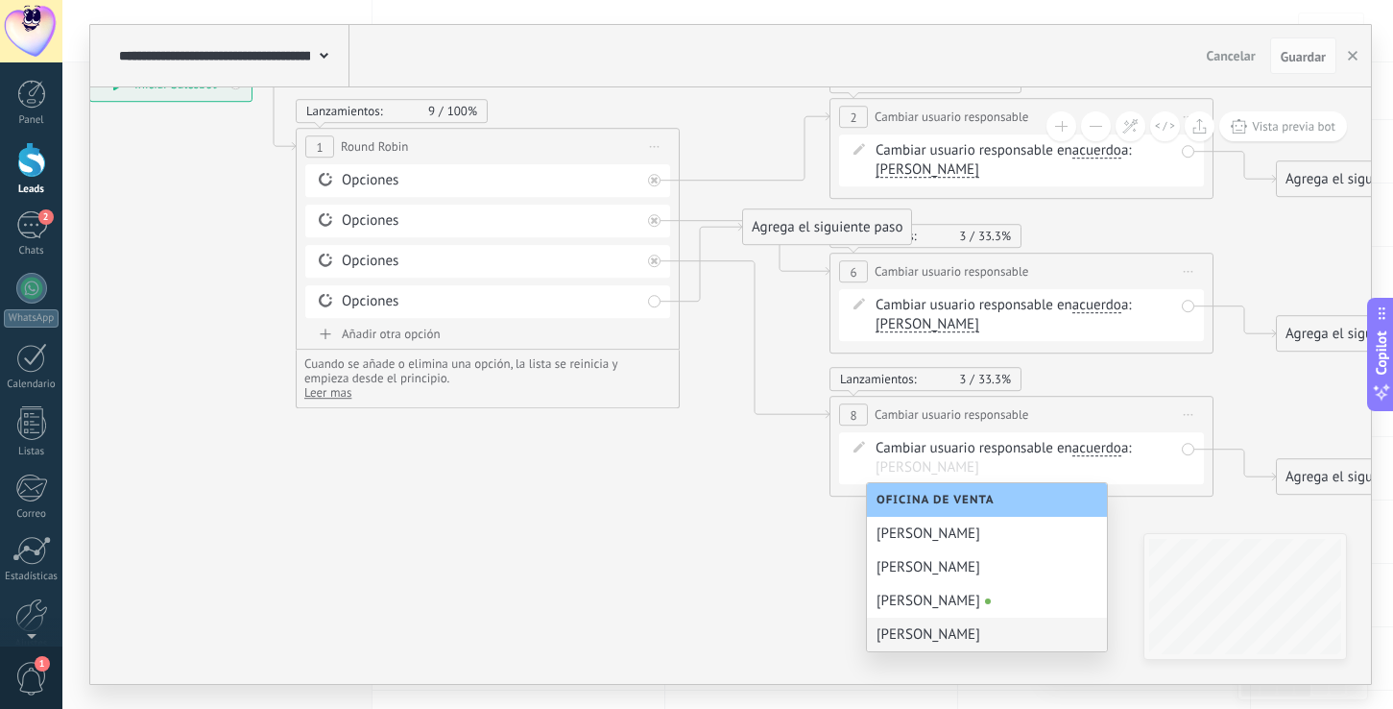
click at [972, 635] on div "[PERSON_NAME]" at bounding box center [987, 634] width 240 height 34
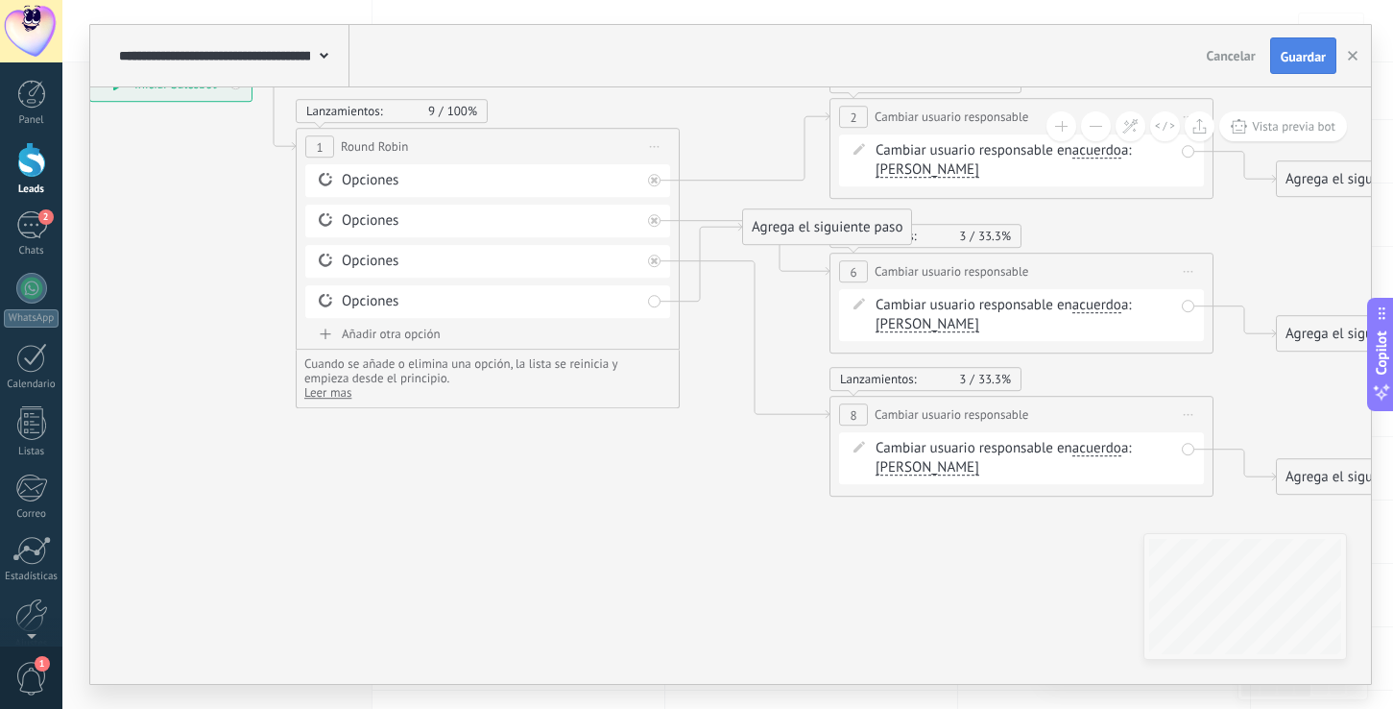
click at [1294, 46] on button "Guardar" at bounding box center [1303, 55] width 66 height 36
click at [653, 302] on div "Opciones [GEOGRAPHIC_DATA]" at bounding box center [487, 301] width 365 height 33
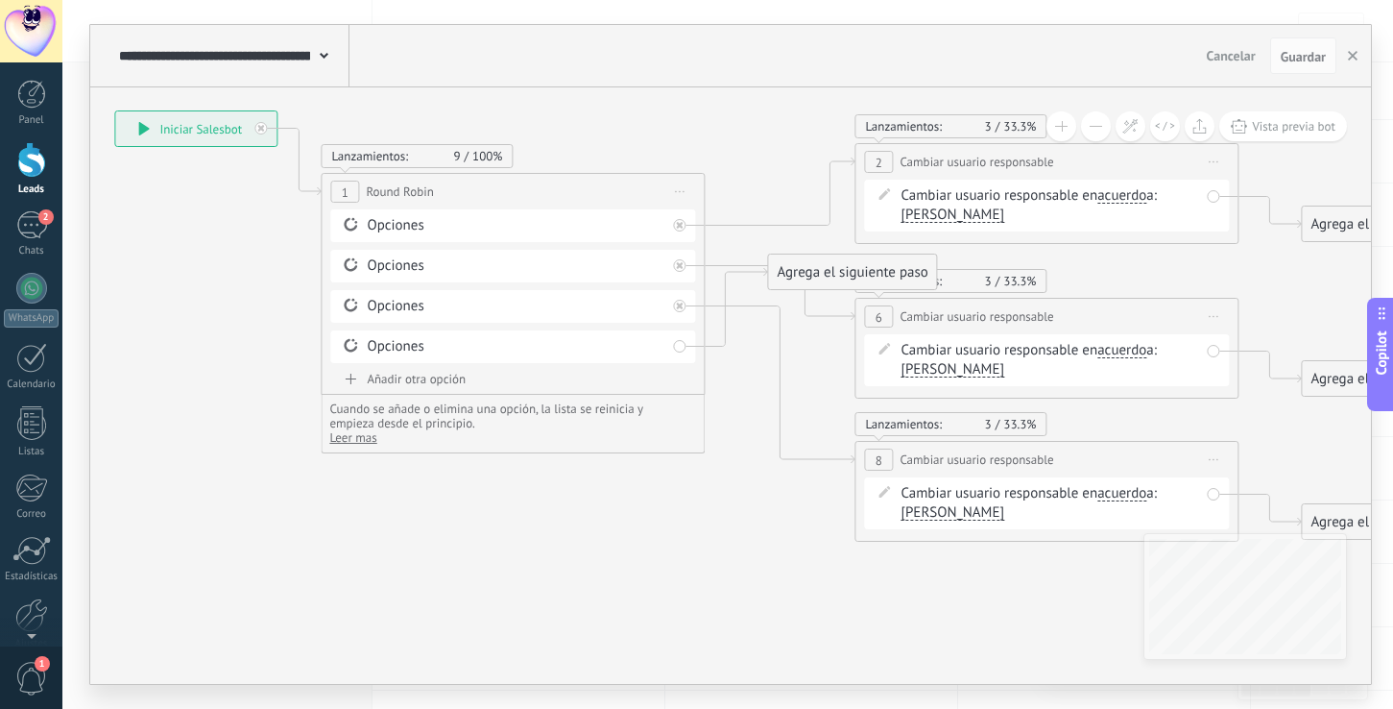
click at [655, 82] on div "**********" at bounding box center [730, 56] width 1281 height 62
click at [1289, 63] on span "Guardar" at bounding box center [1303, 56] width 45 height 13
click at [37, 225] on div "2" at bounding box center [31, 225] width 31 height 28
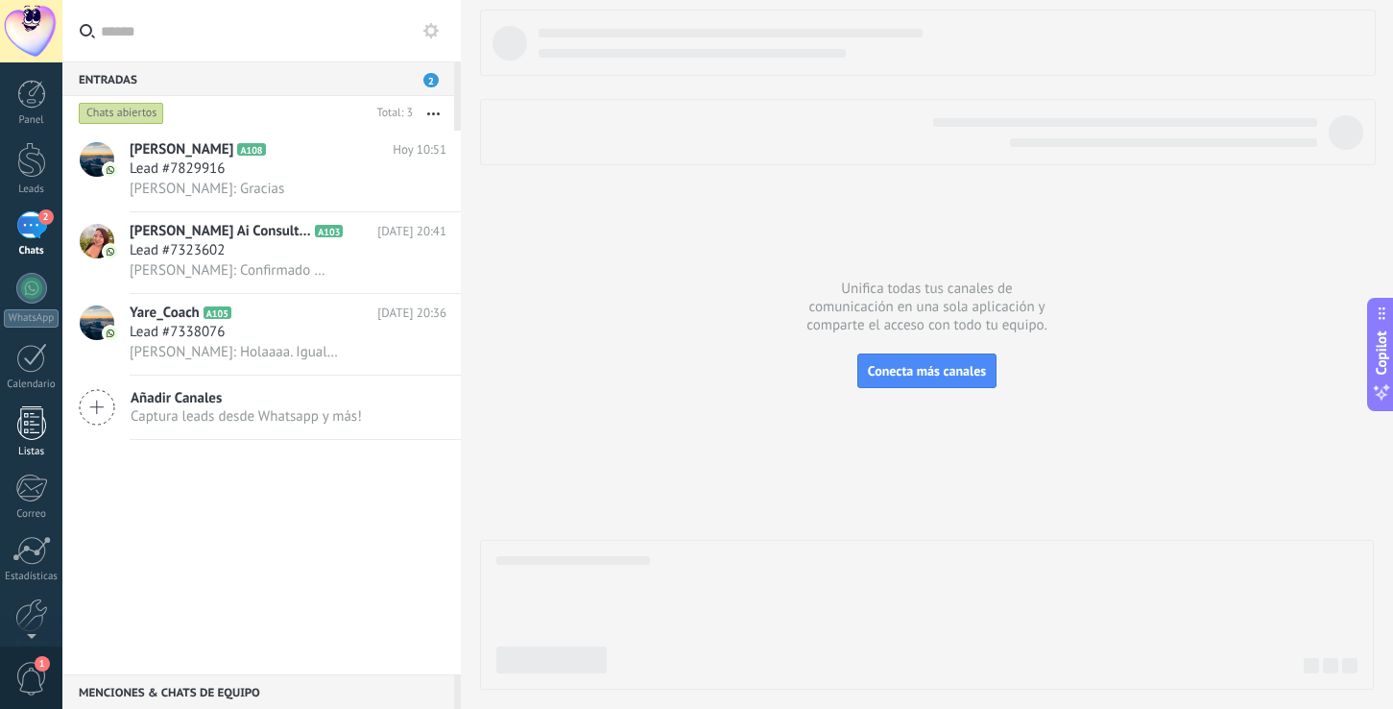
click at [20, 438] on div at bounding box center [31, 423] width 29 height 34
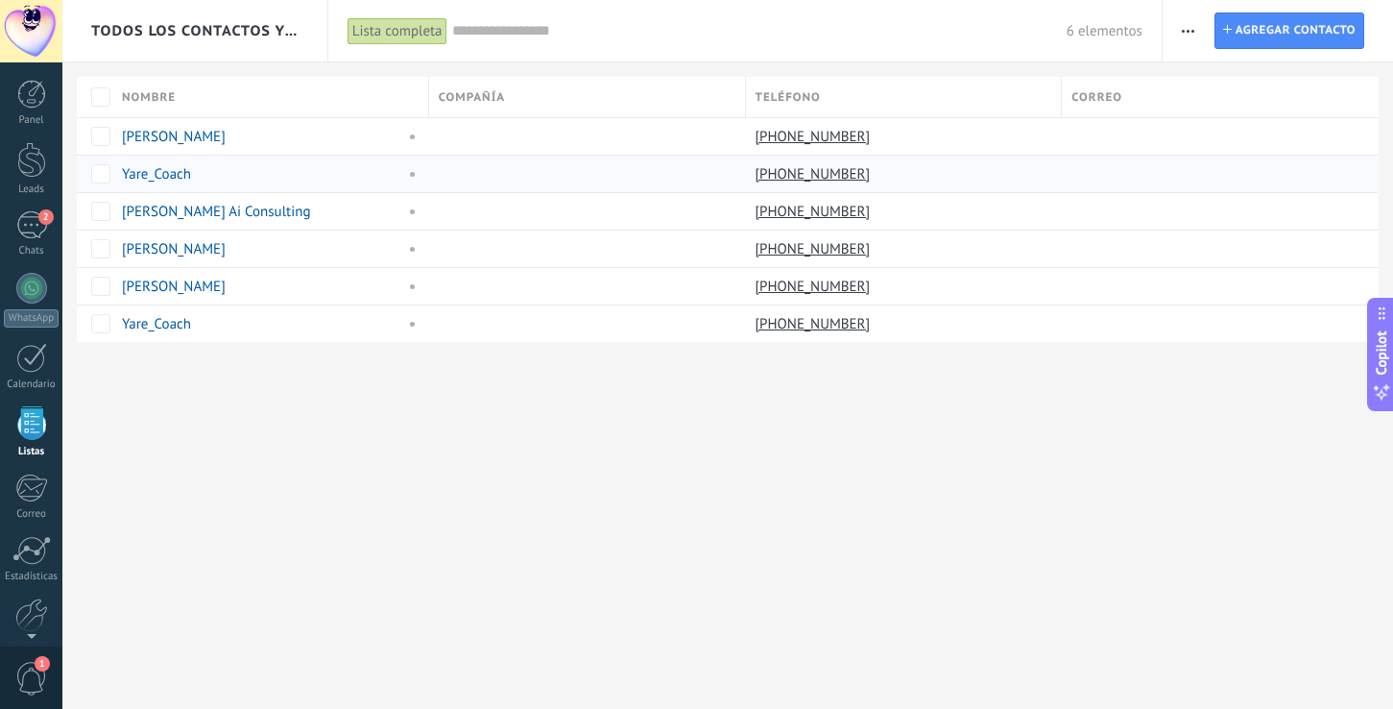
scroll to position [50, 0]
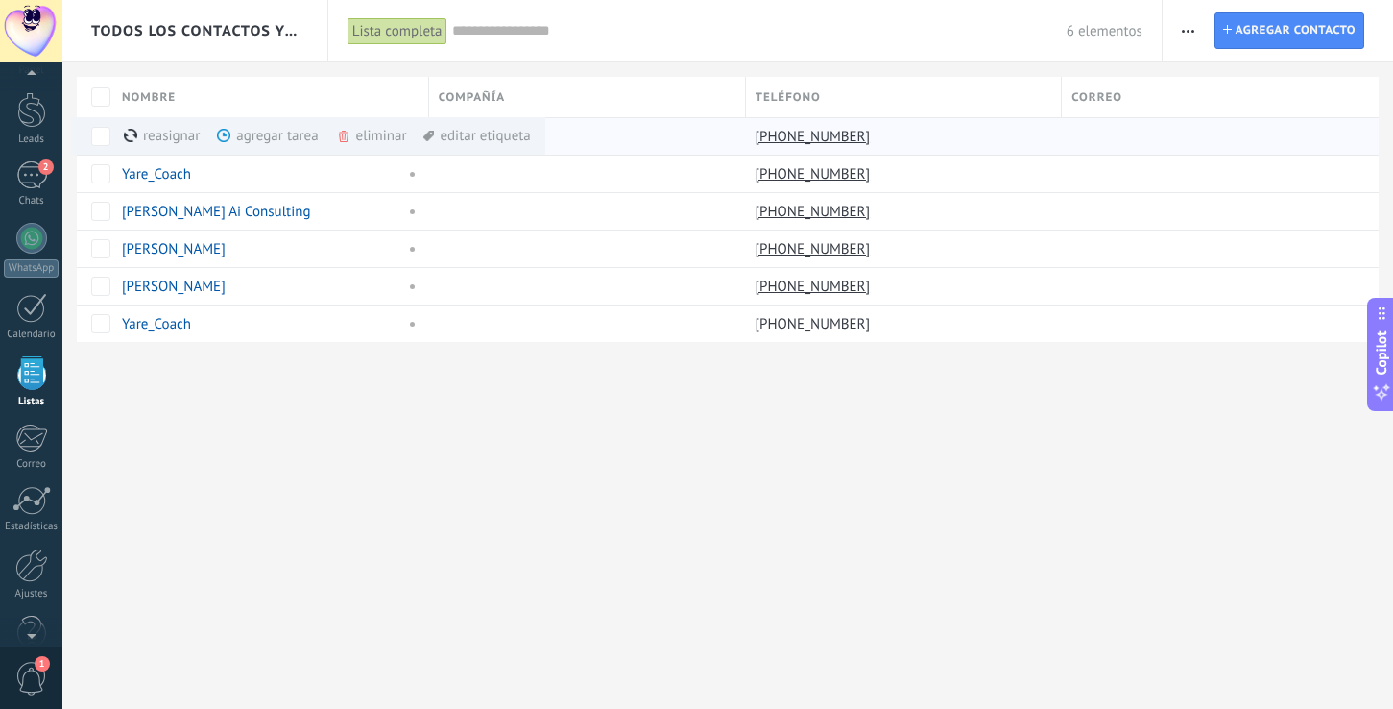
click at [374, 137] on div "eliminar màs" at bounding box center [404, 135] width 136 height 37
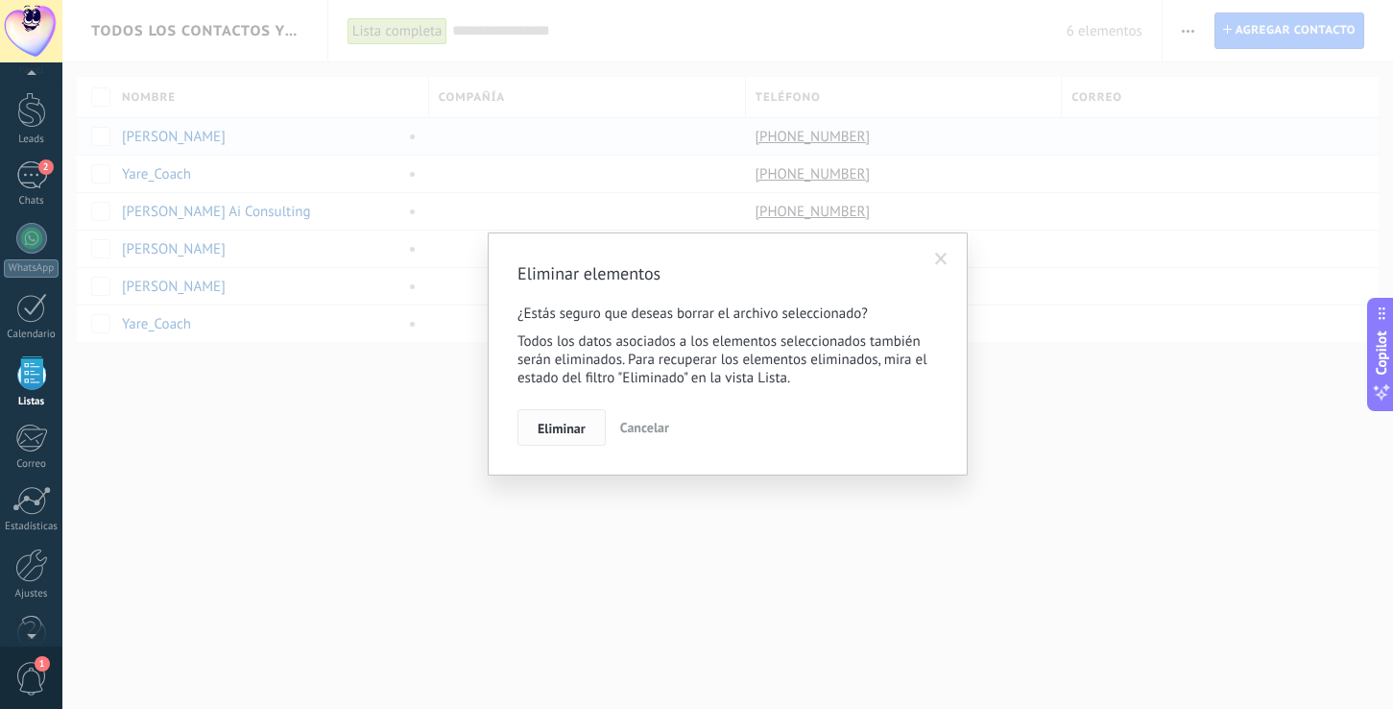
click at [559, 425] on span "Eliminar" at bounding box center [562, 428] width 48 height 13
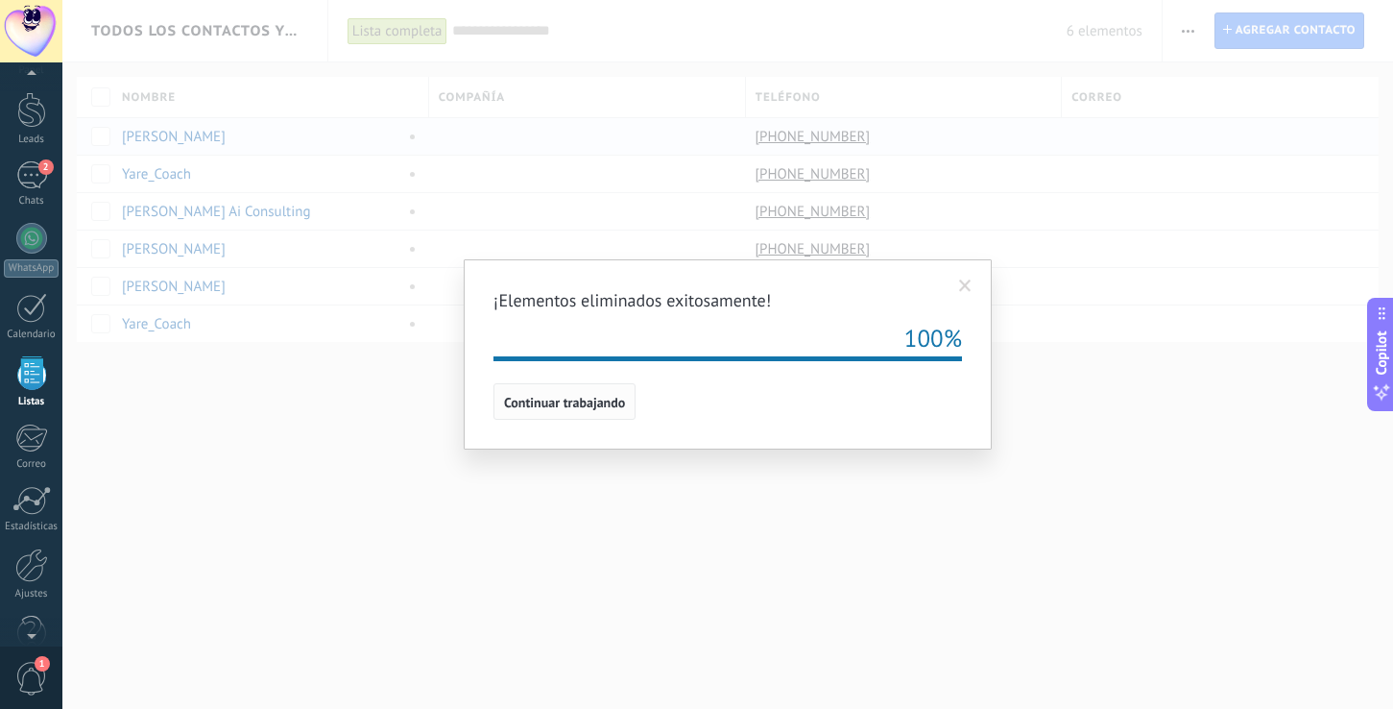
click at [566, 400] on span "Continuar trabajando" at bounding box center [564, 402] width 121 height 13
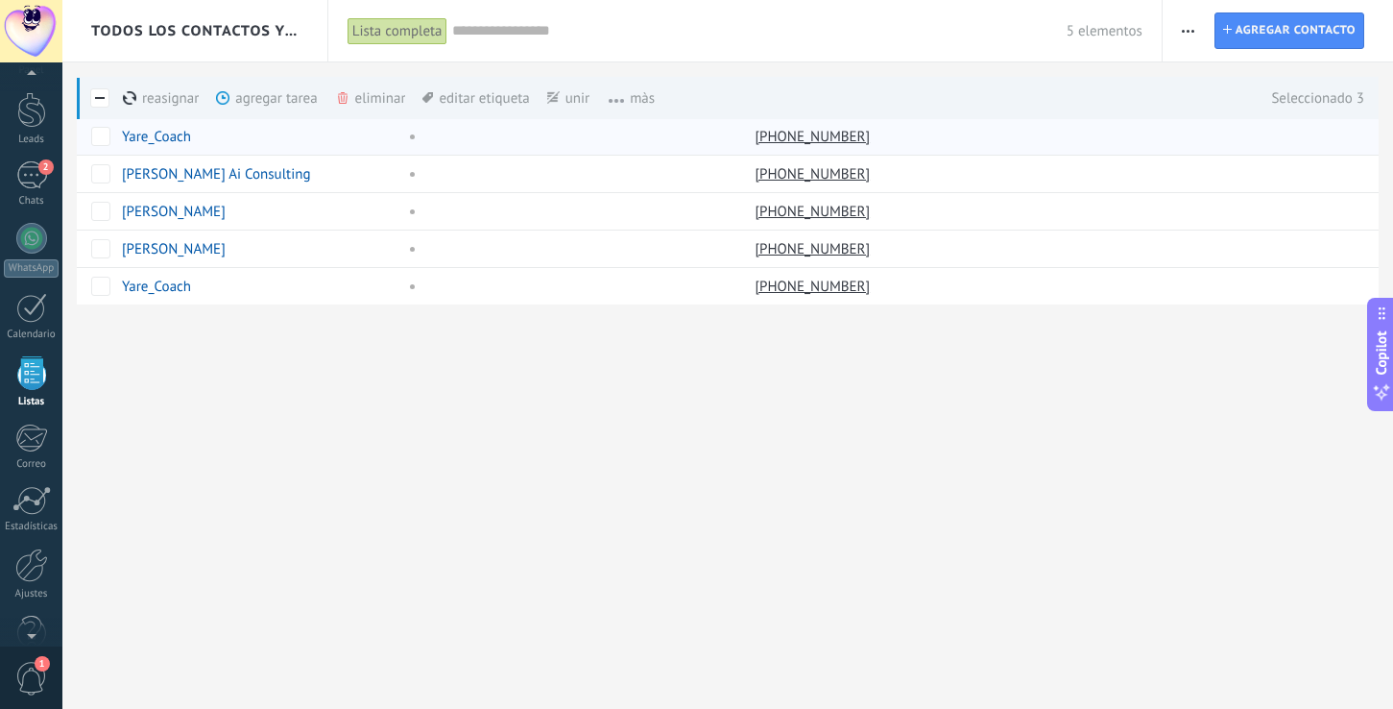
click at [359, 91] on div "eliminar màs" at bounding box center [403, 98] width 136 height 42
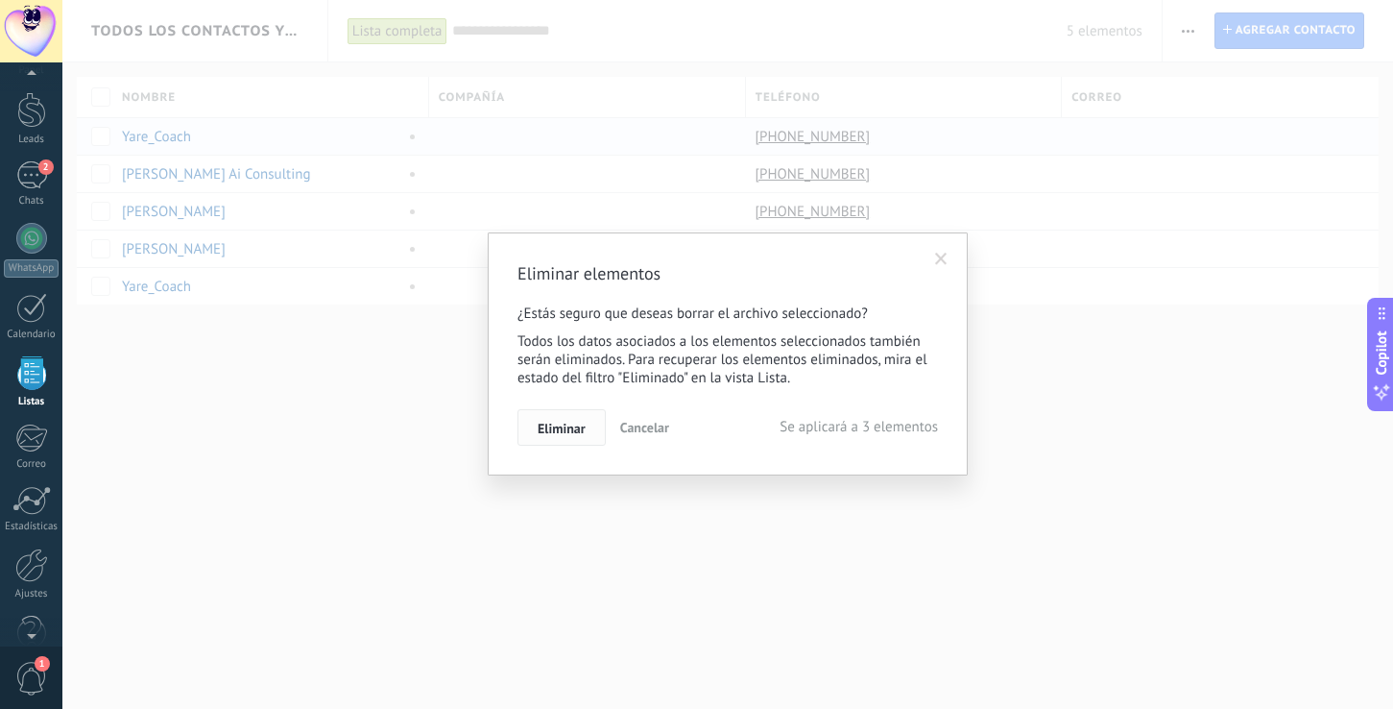
click at [561, 429] on span "Eliminar" at bounding box center [562, 428] width 48 height 13
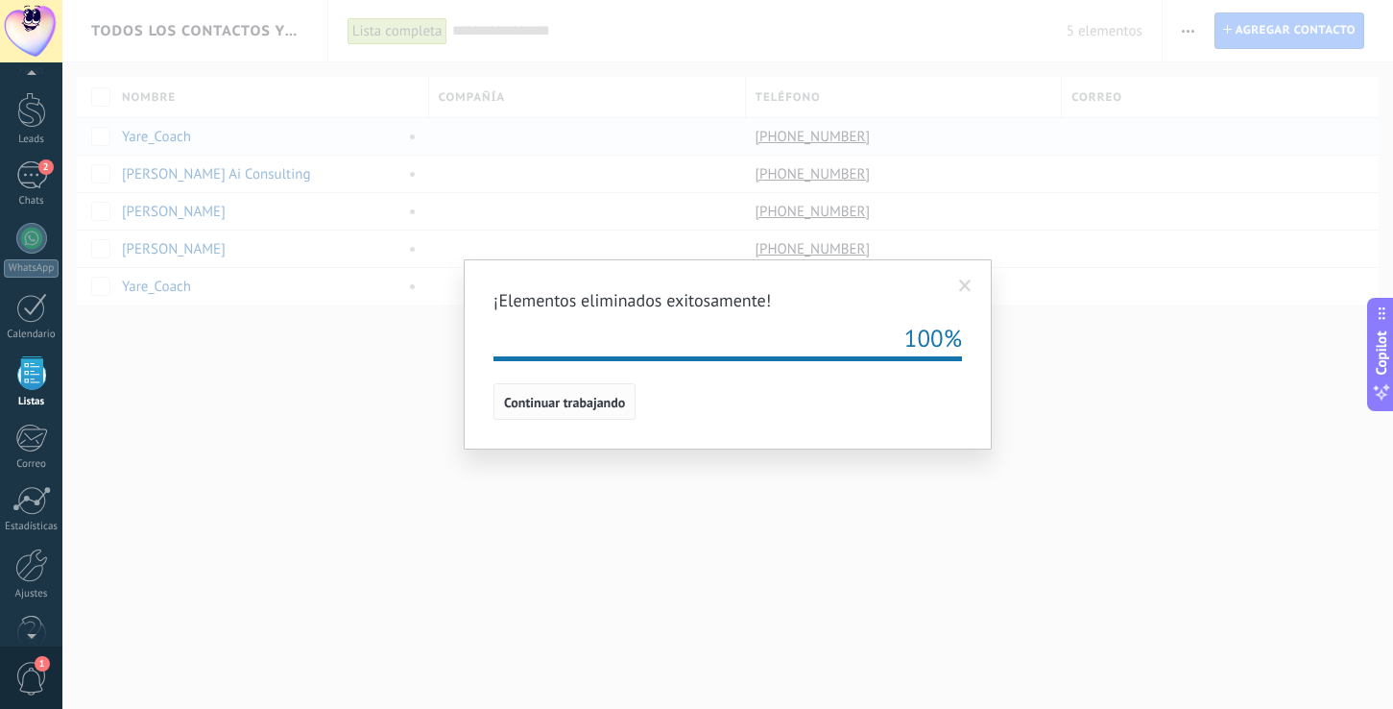
click at [538, 397] on span "Continuar trabajando" at bounding box center [564, 402] width 121 height 13
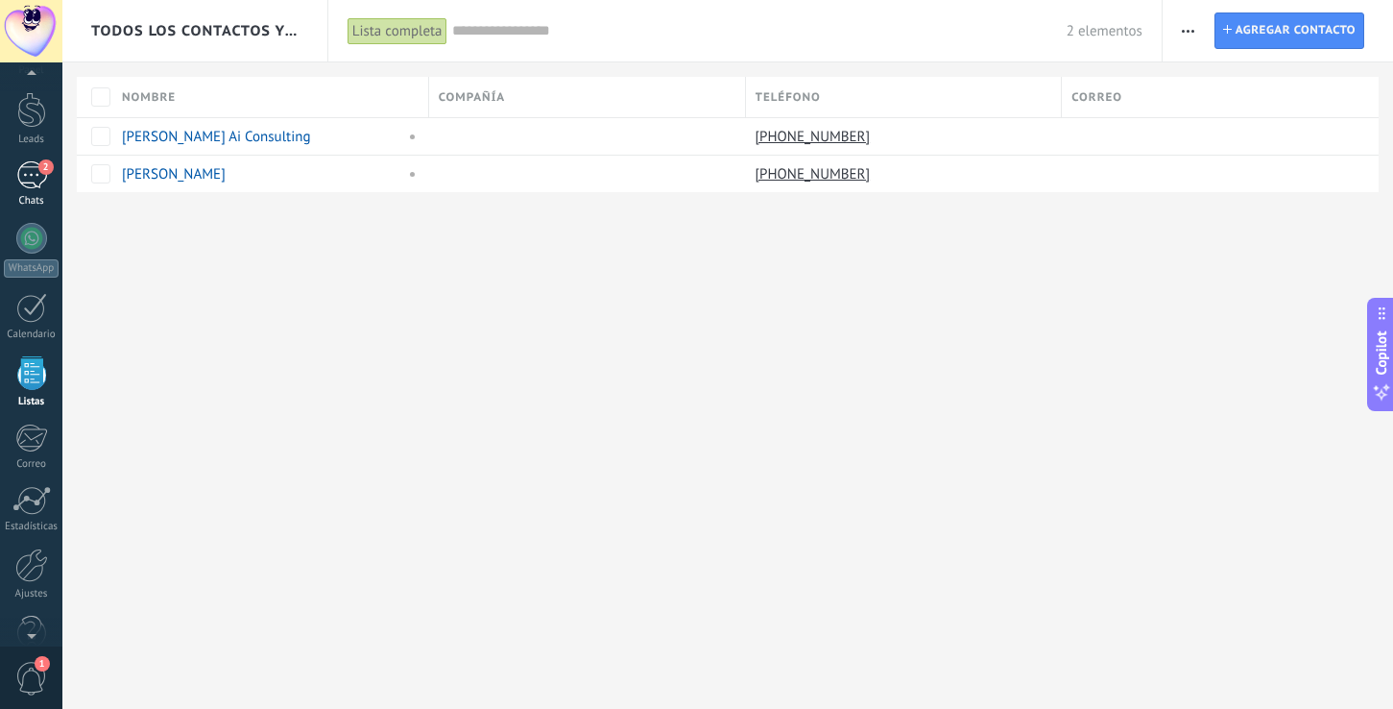
click at [38, 184] on div "2" at bounding box center [31, 175] width 31 height 28
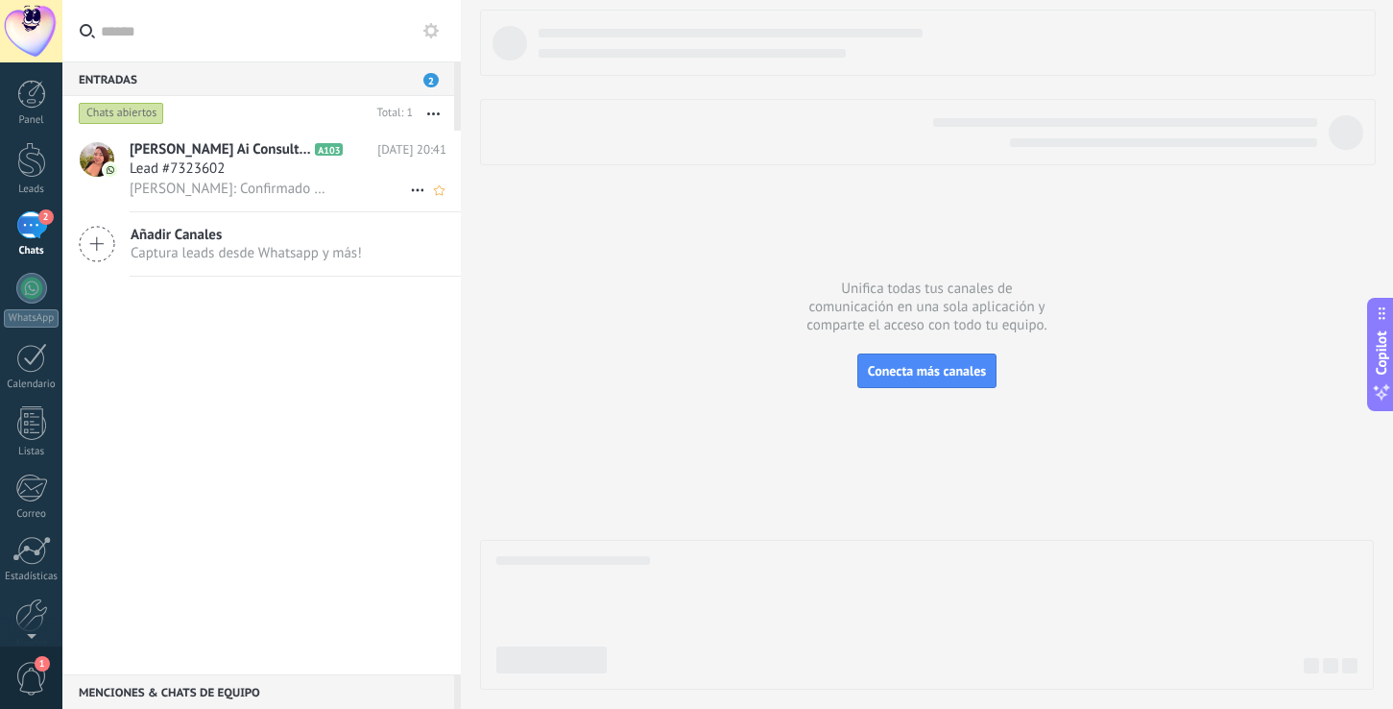
click at [187, 195] on span "[PERSON_NAME]: Confirmado 😉🤗" at bounding box center [235, 189] width 211 height 18
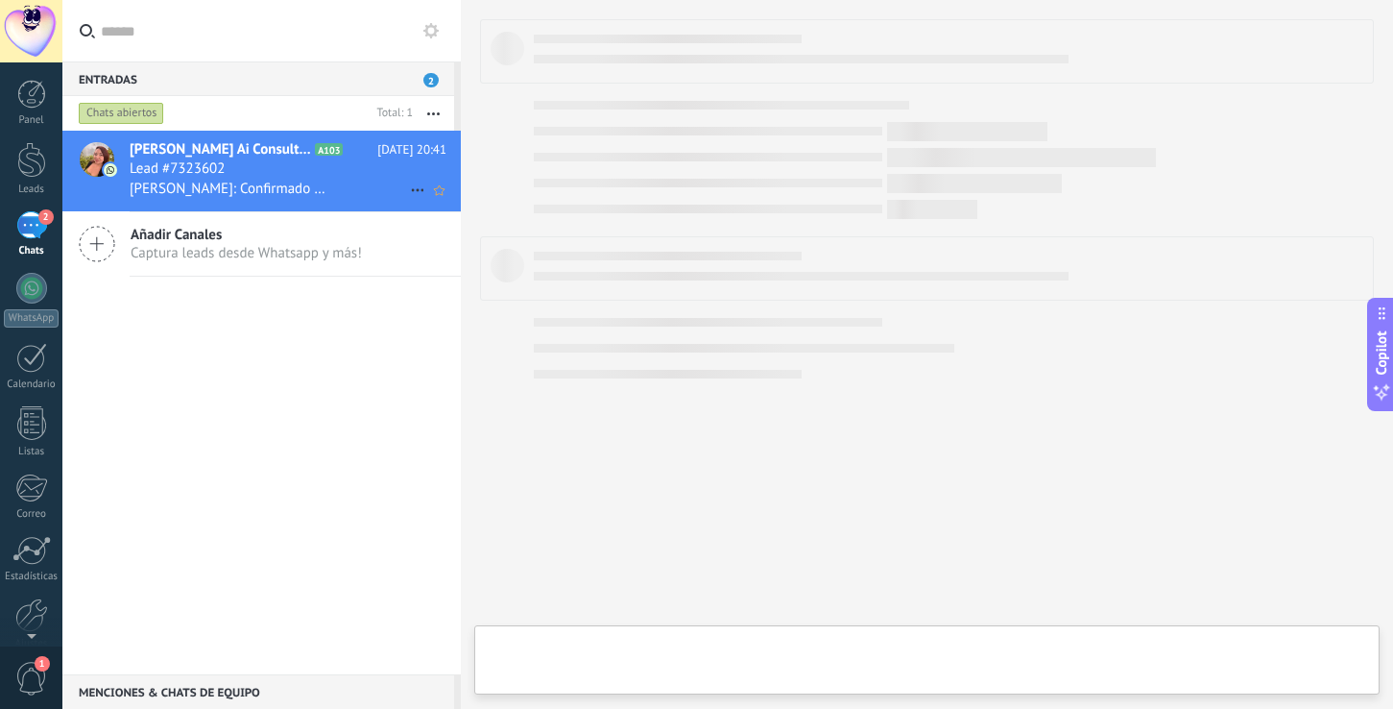
type textarea "**********"
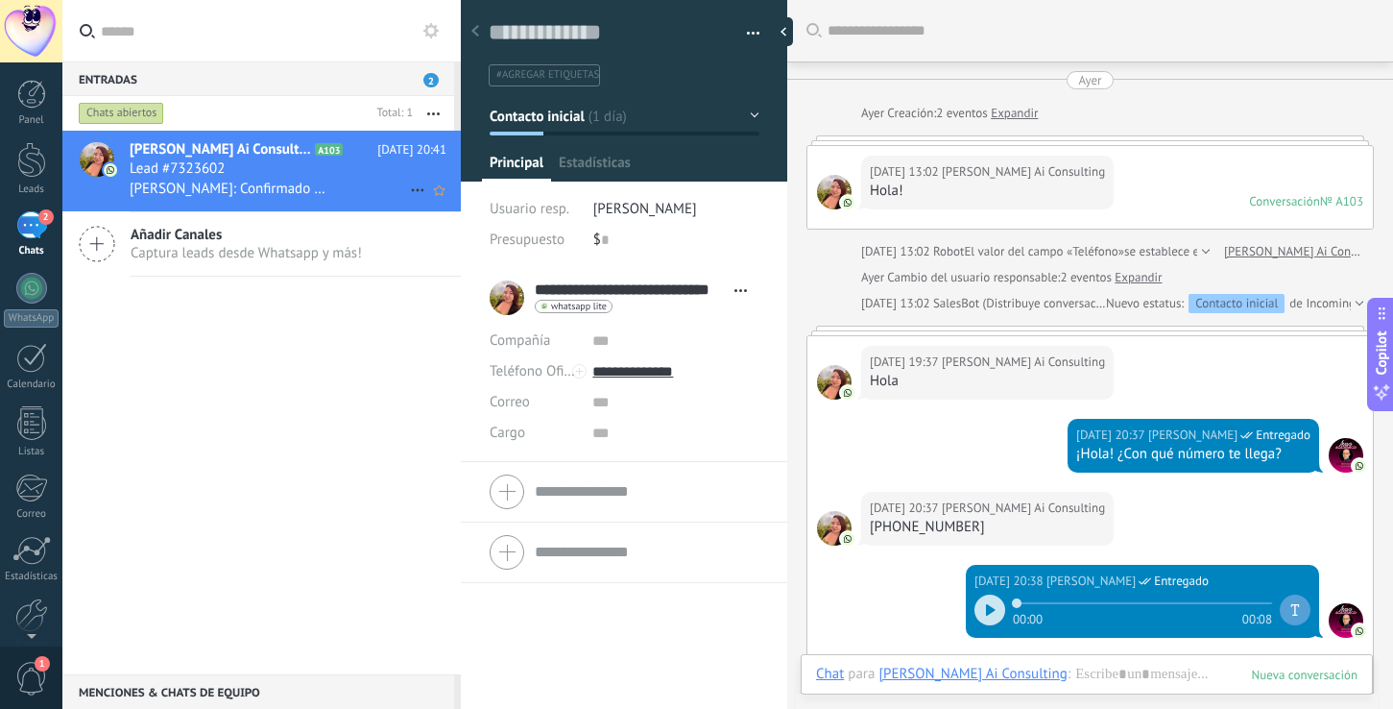
scroll to position [667, 0]
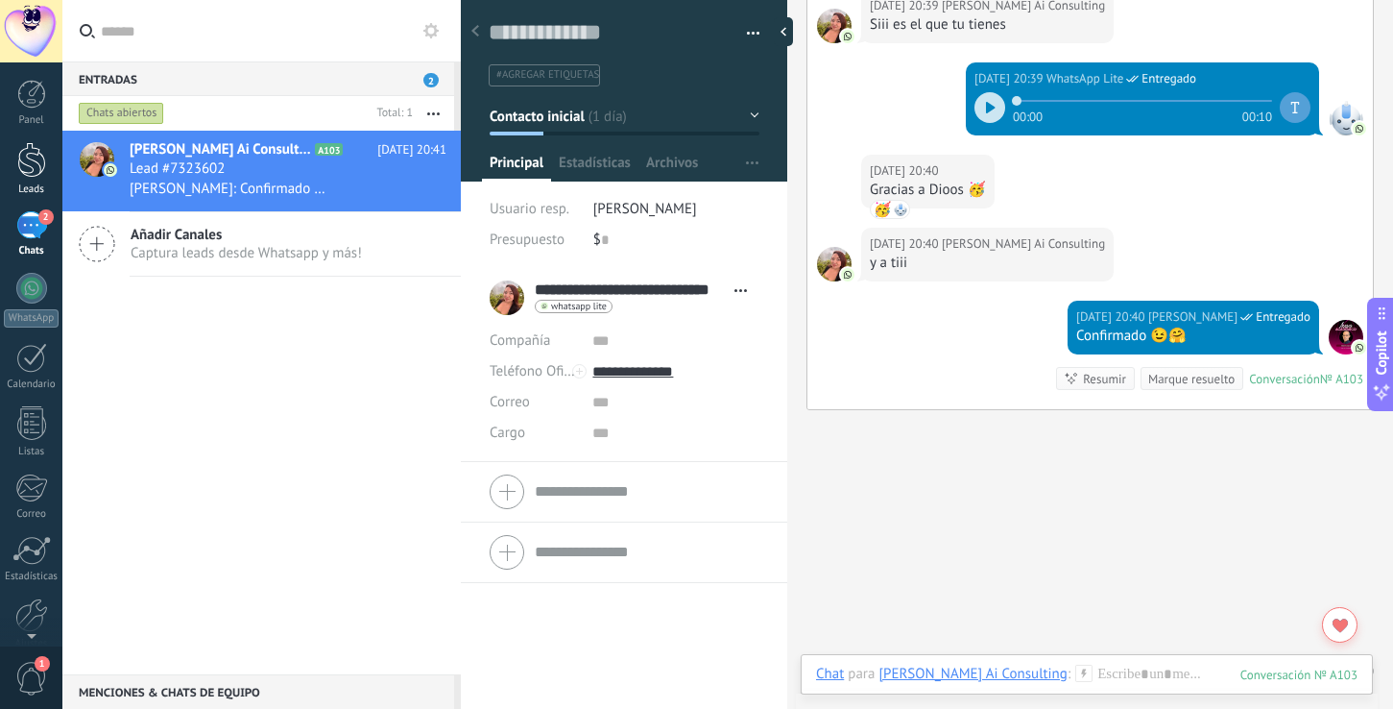
click at [39, 160] on div at bounding box center [31, 160] width 29 height 36
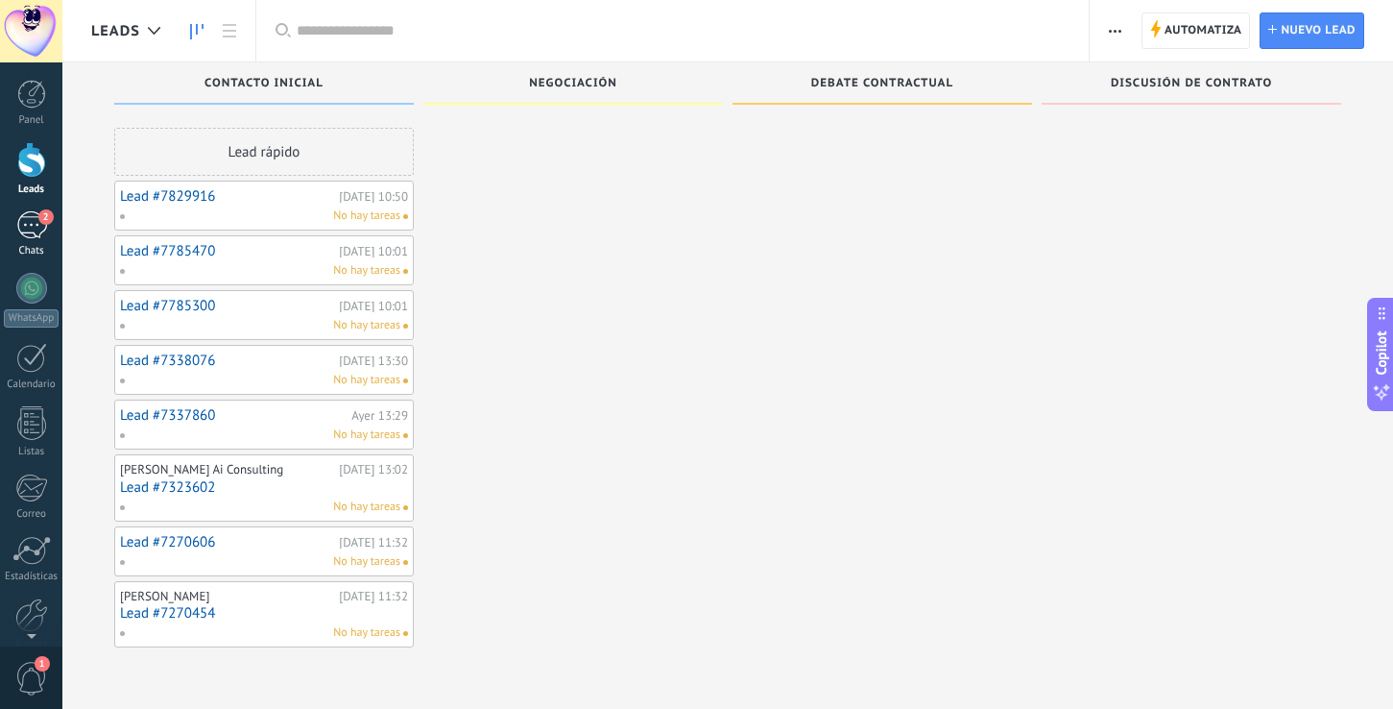
click at [39, 227] on div "2" at bounding box center [31, 225] width 31 height 28
